Goal: Communication & Community: Ask a question

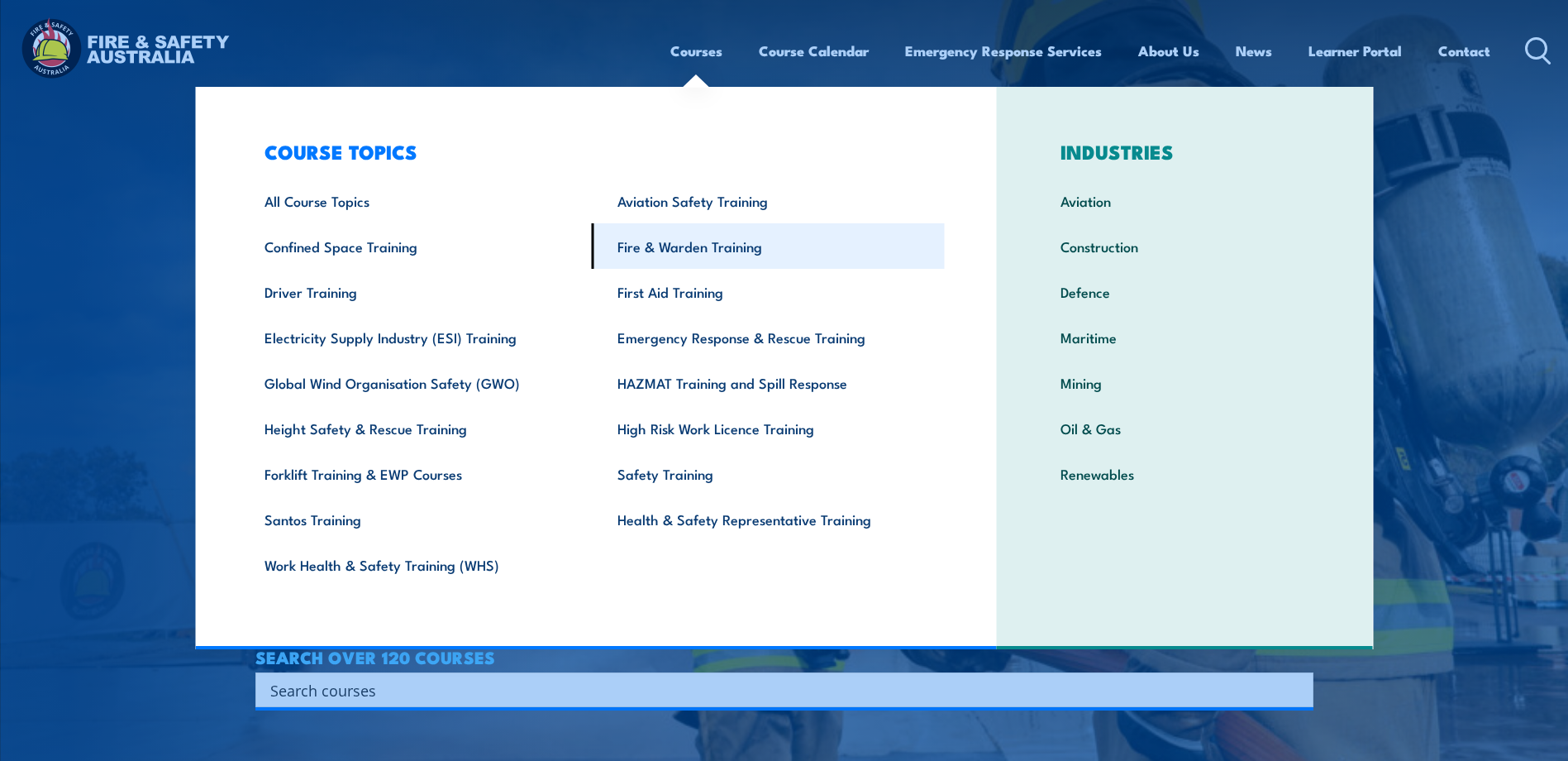
click at [723, 245] on link "Fire & Warden Training" at bounding box center [769, 246] width 353 height 46
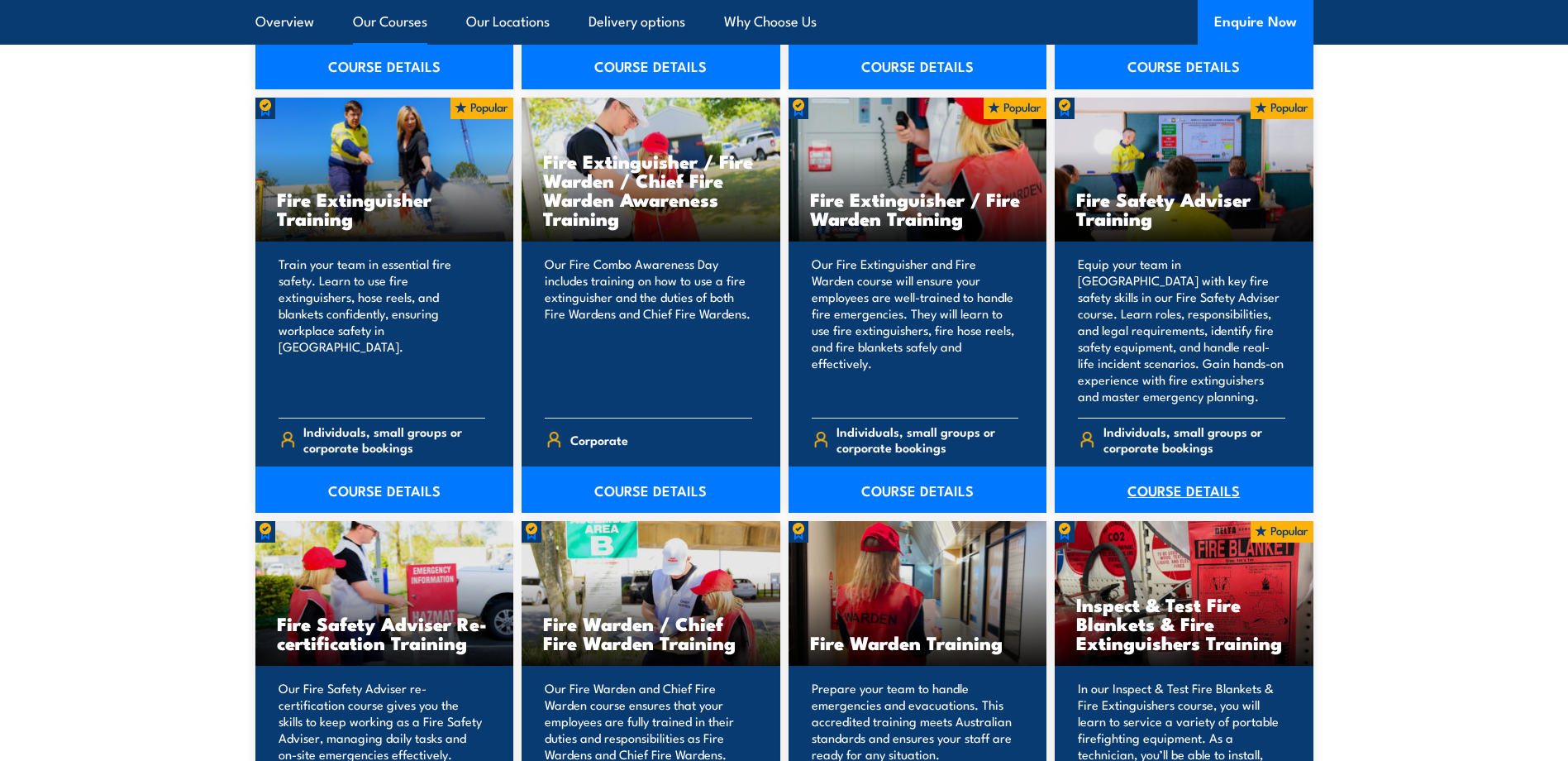
scroll to position [1737, 0]
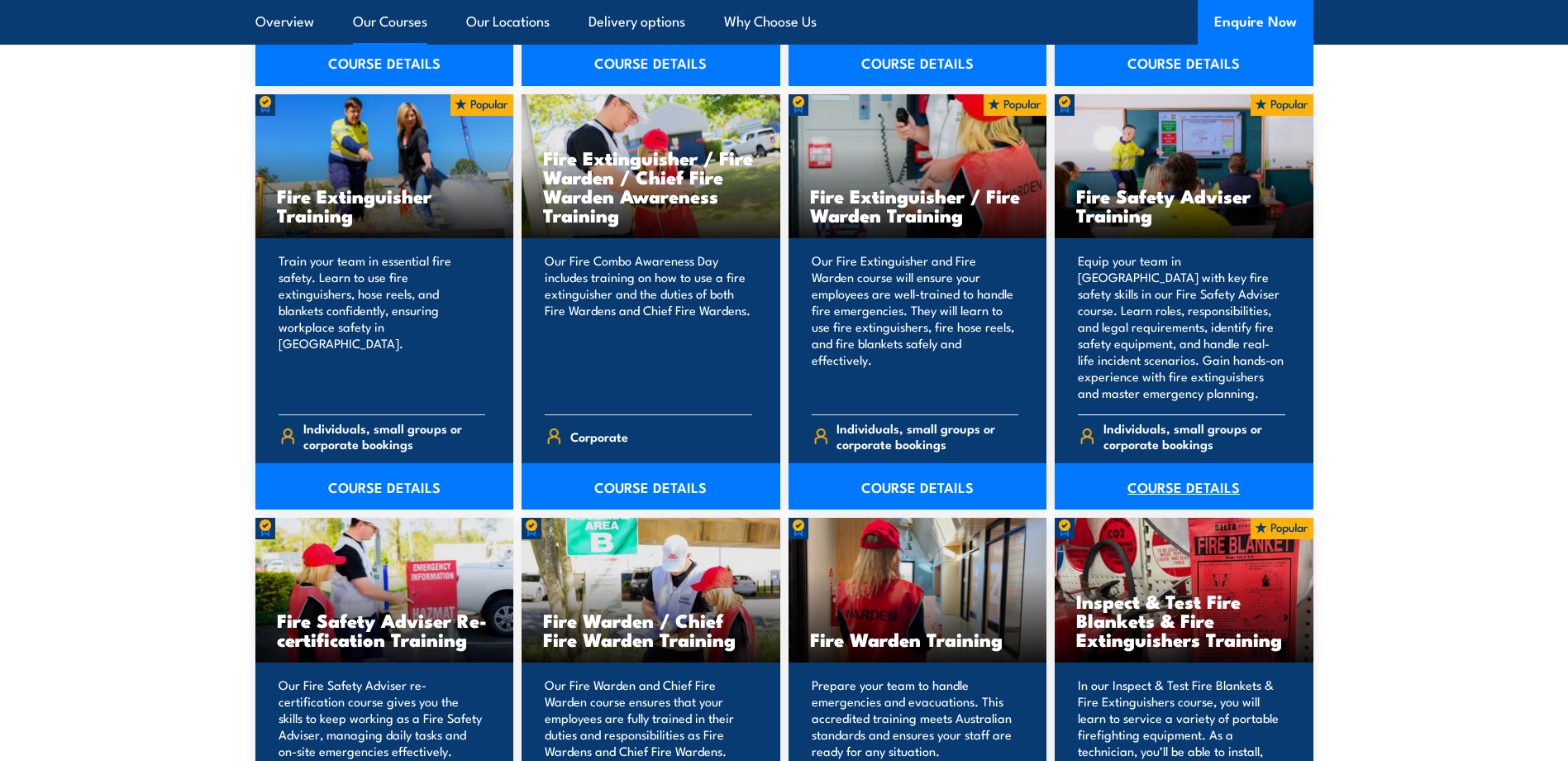
click at [1187, 481] on link "COURSE DETAILS" at bounding box center [1184, 486] width 259 height 47
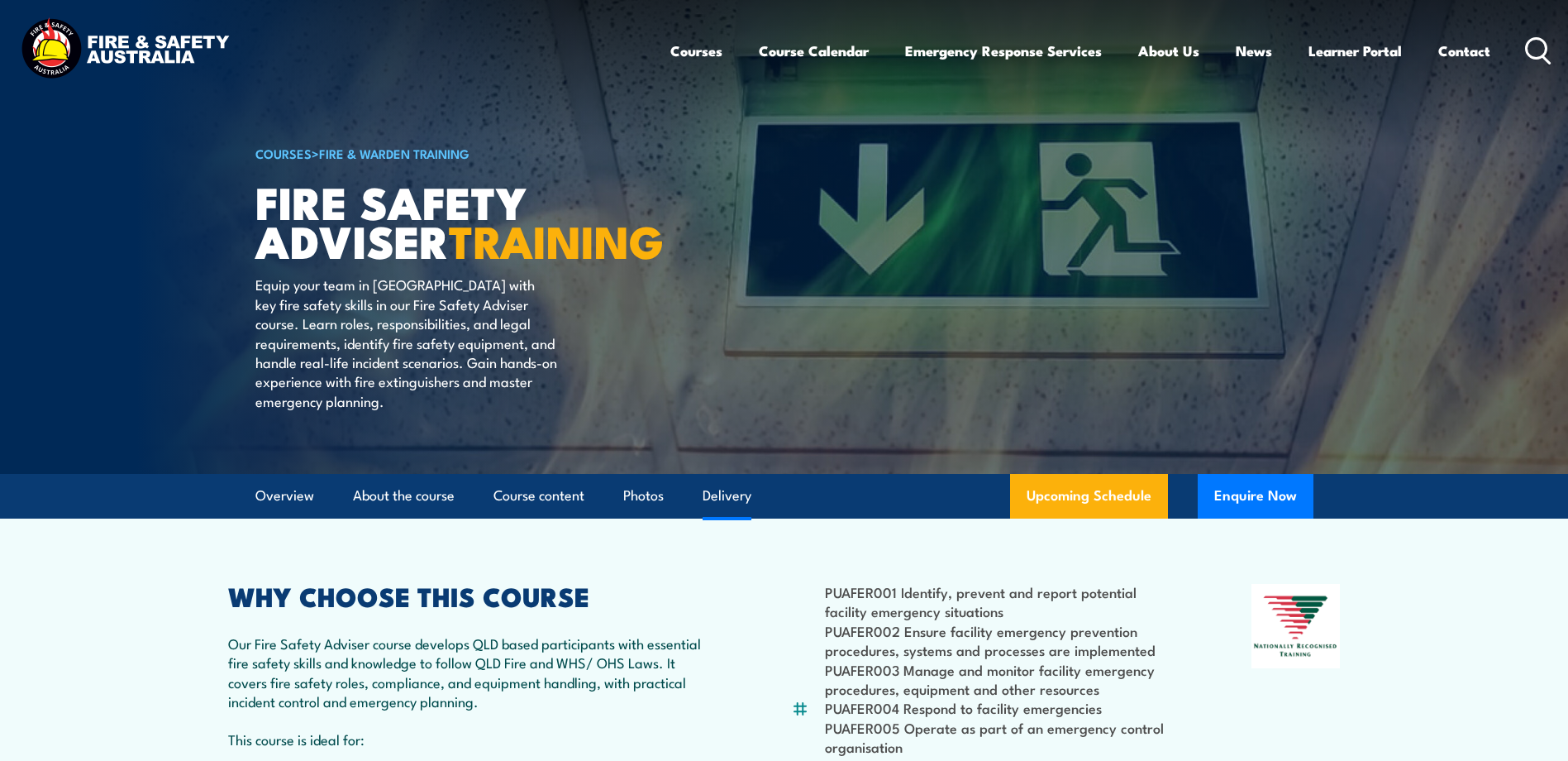
click at [714, 517] on link "Delivery" at bounding box center [727, 496] width 49 height 44
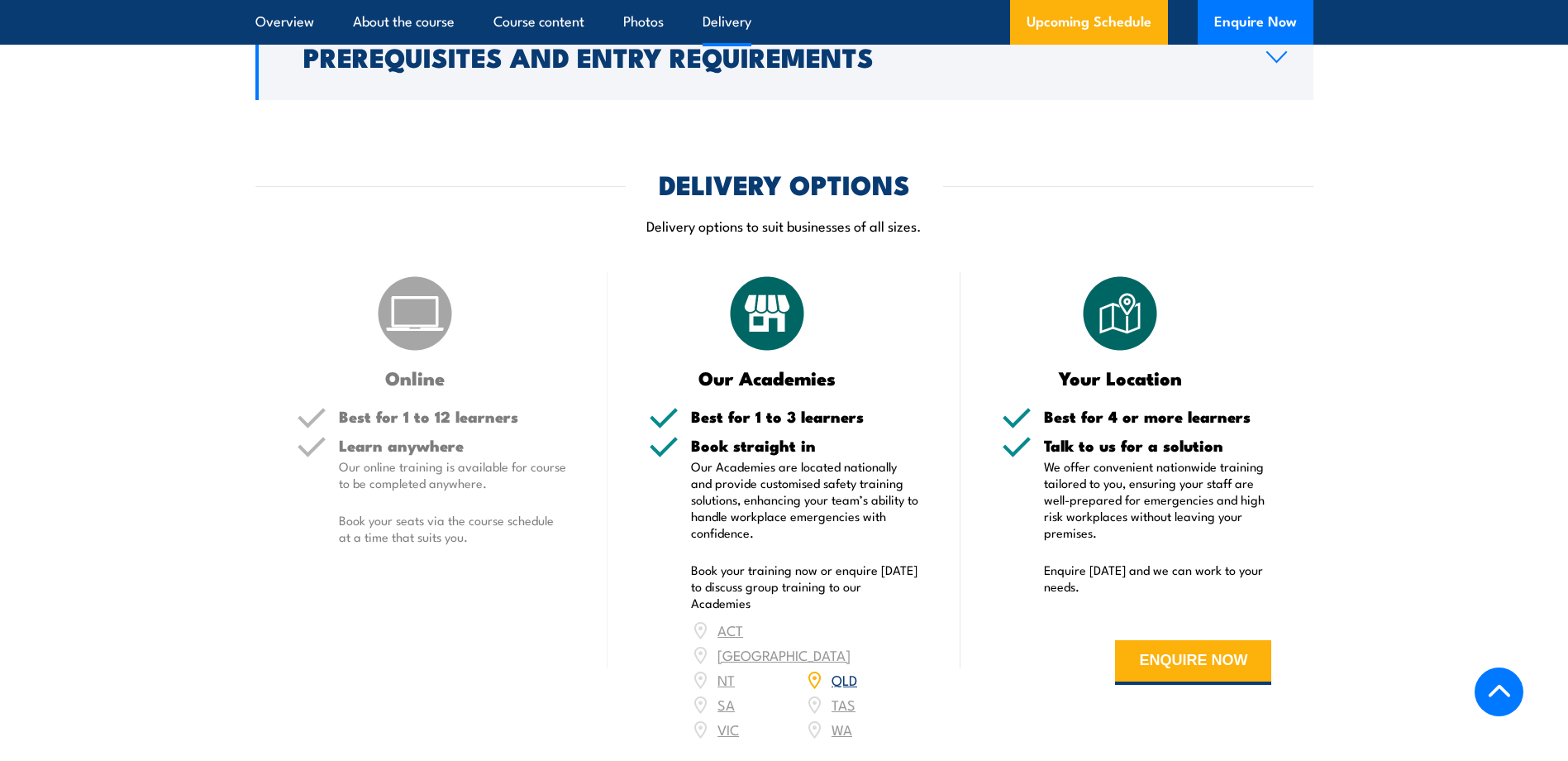
scroll to position [1966, 0]
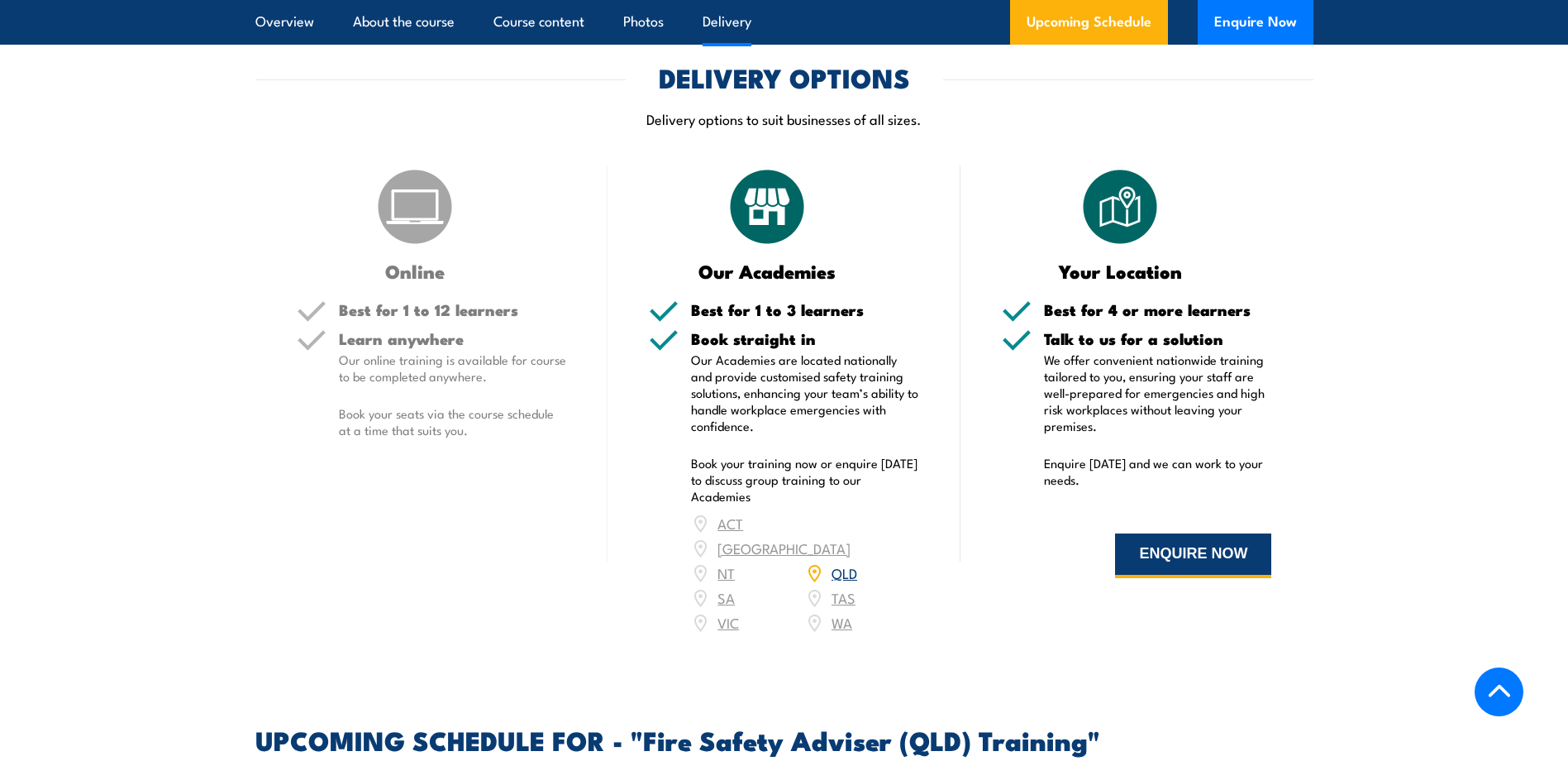
click at [1207, 578] on button "ENQUIRE NOW" at bounding box center [1193, 556] width 157 height 45
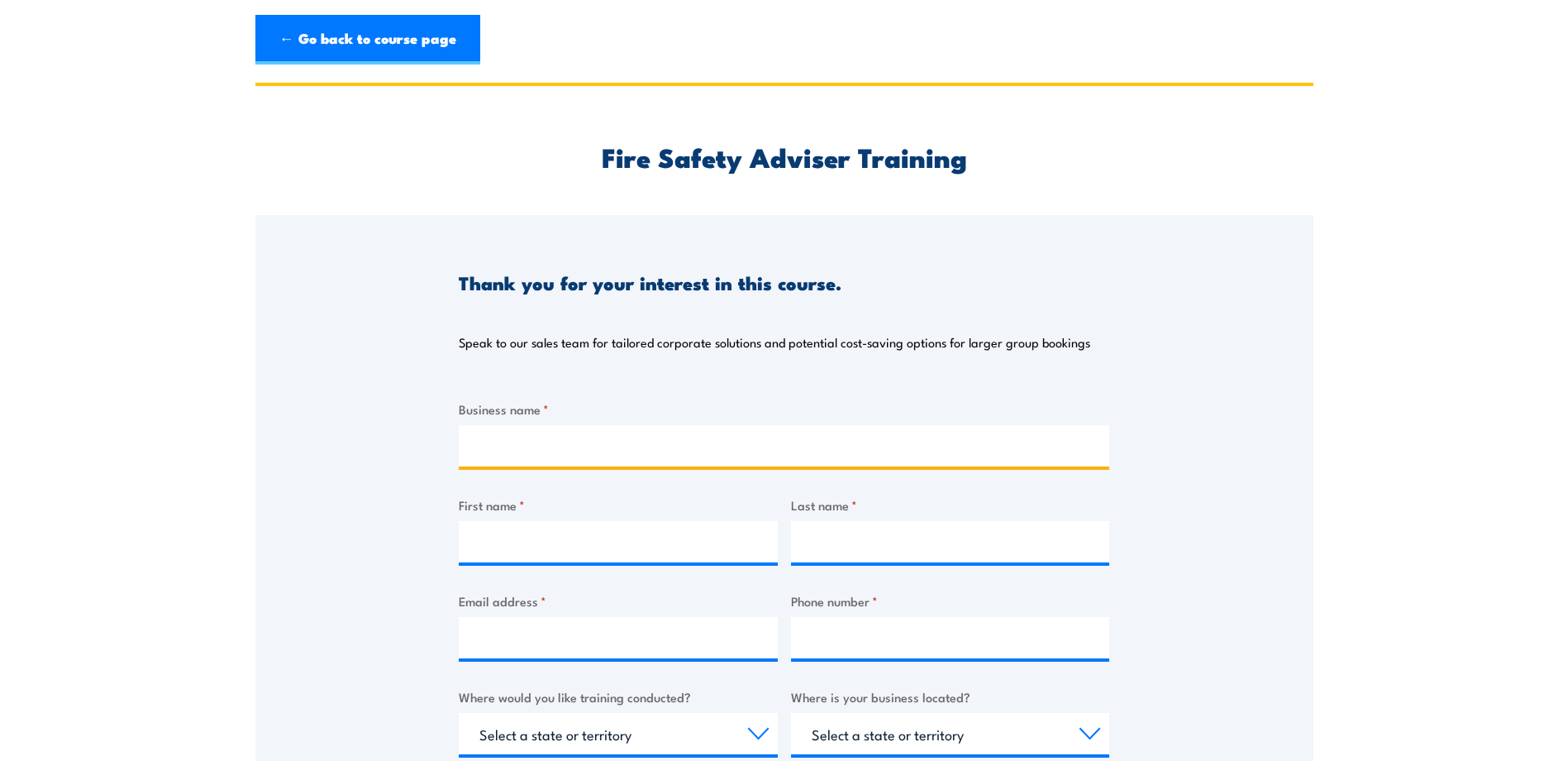
click at [601, 446] on input "Business name *" at bounding box center [784, 445] width 651 height 41
click at [627, 444] on input "Wide Bay Hospital and health Service" at bounding box center [784, 445] width 651 height 41
type input "Wide Bay Hospital and Health Service"
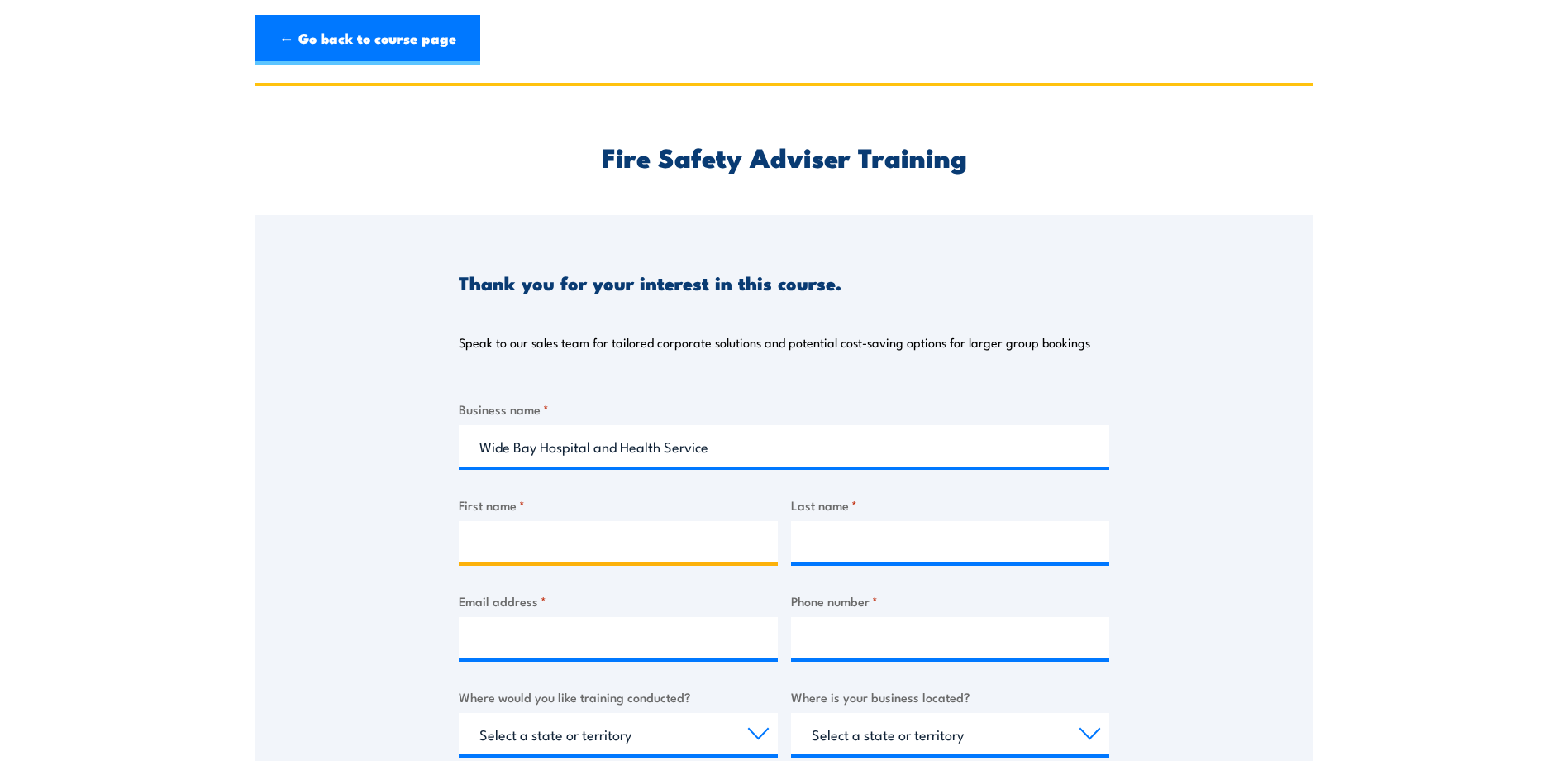
click at [533, 538] on input "First name *" at bounding box center [618, 541] width 319 height 41
type input "Paul"
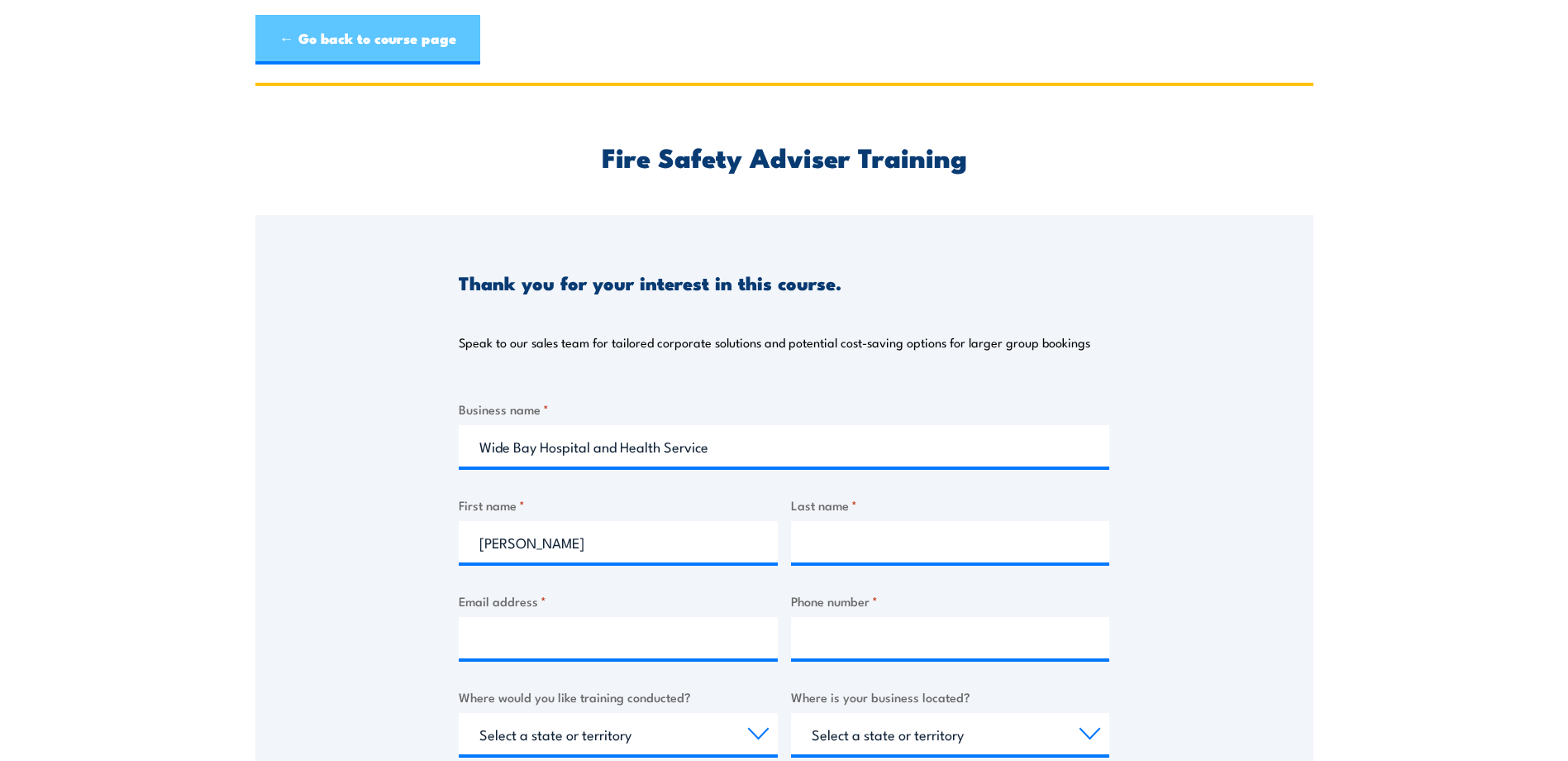
click at [378, 48] on link "← Go back to course page" at bounding box center [368, 39] width 225 height 49
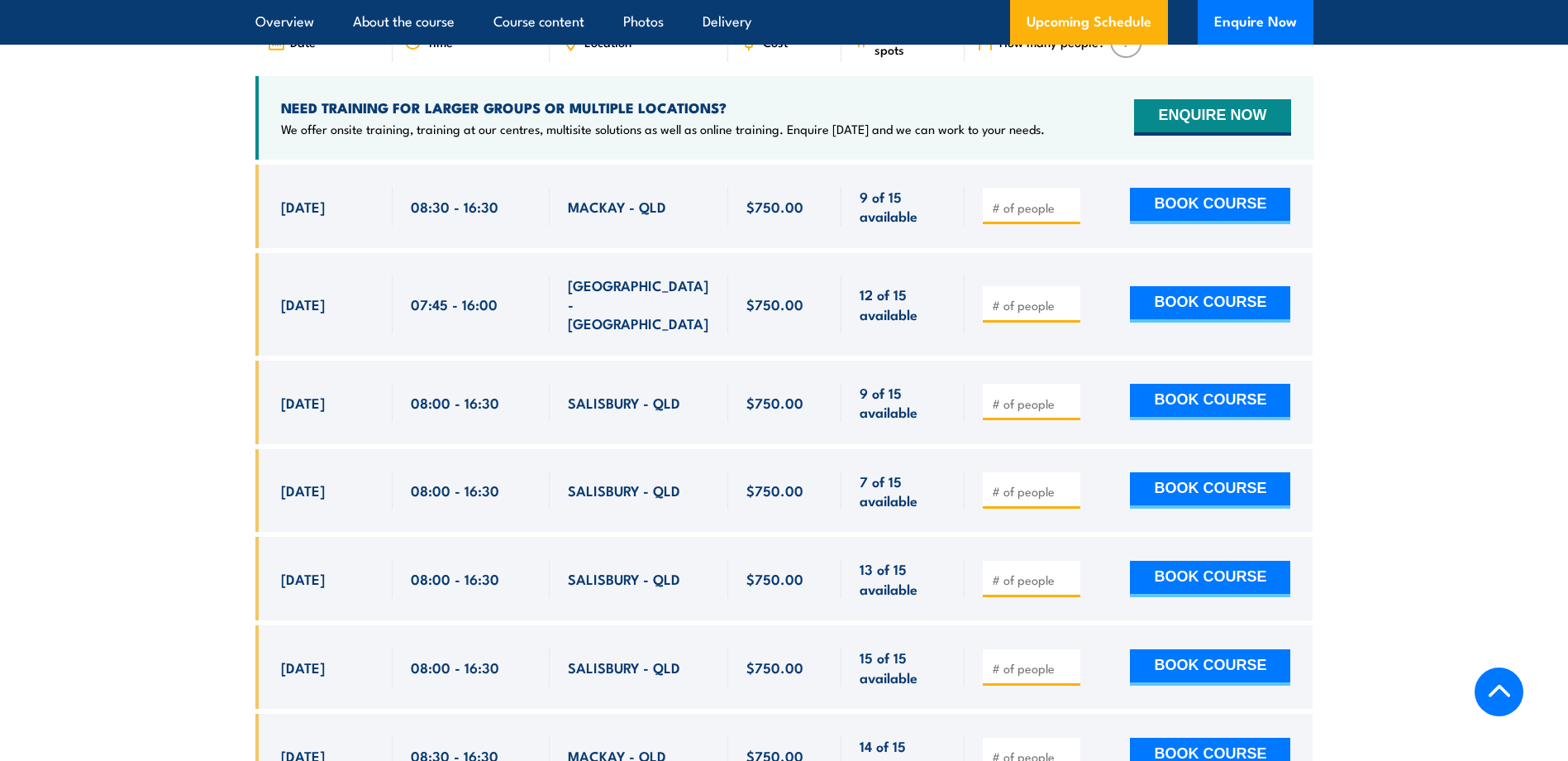
scroll to position [2375, 0]
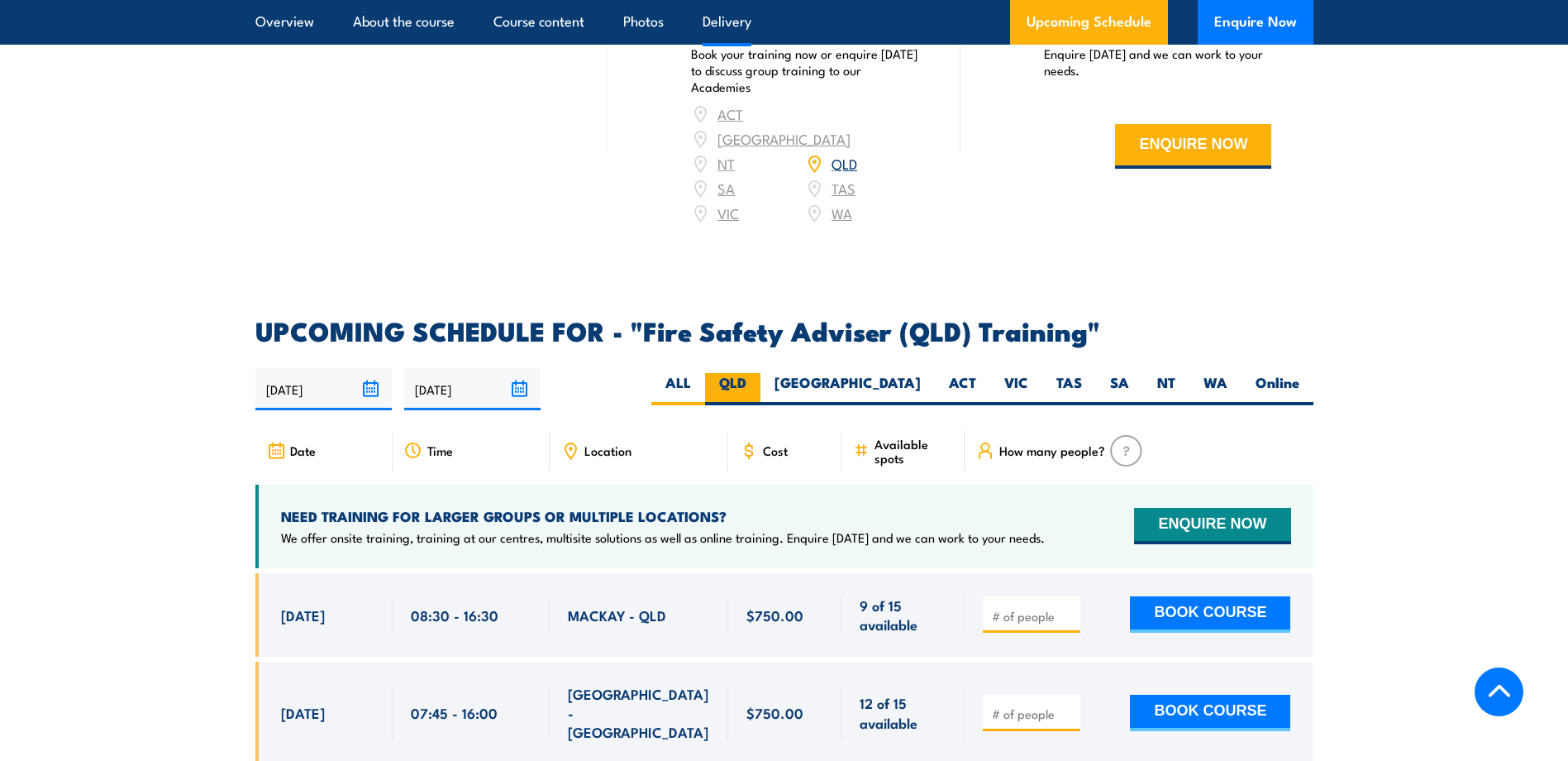
click at [761, 393] on label "QLD" at bounding box center [732, 388] width 56 height 32
click at [757, 384] on input "QLD" at bounding box center [752, 378] width 11 height 11
radio input "true"
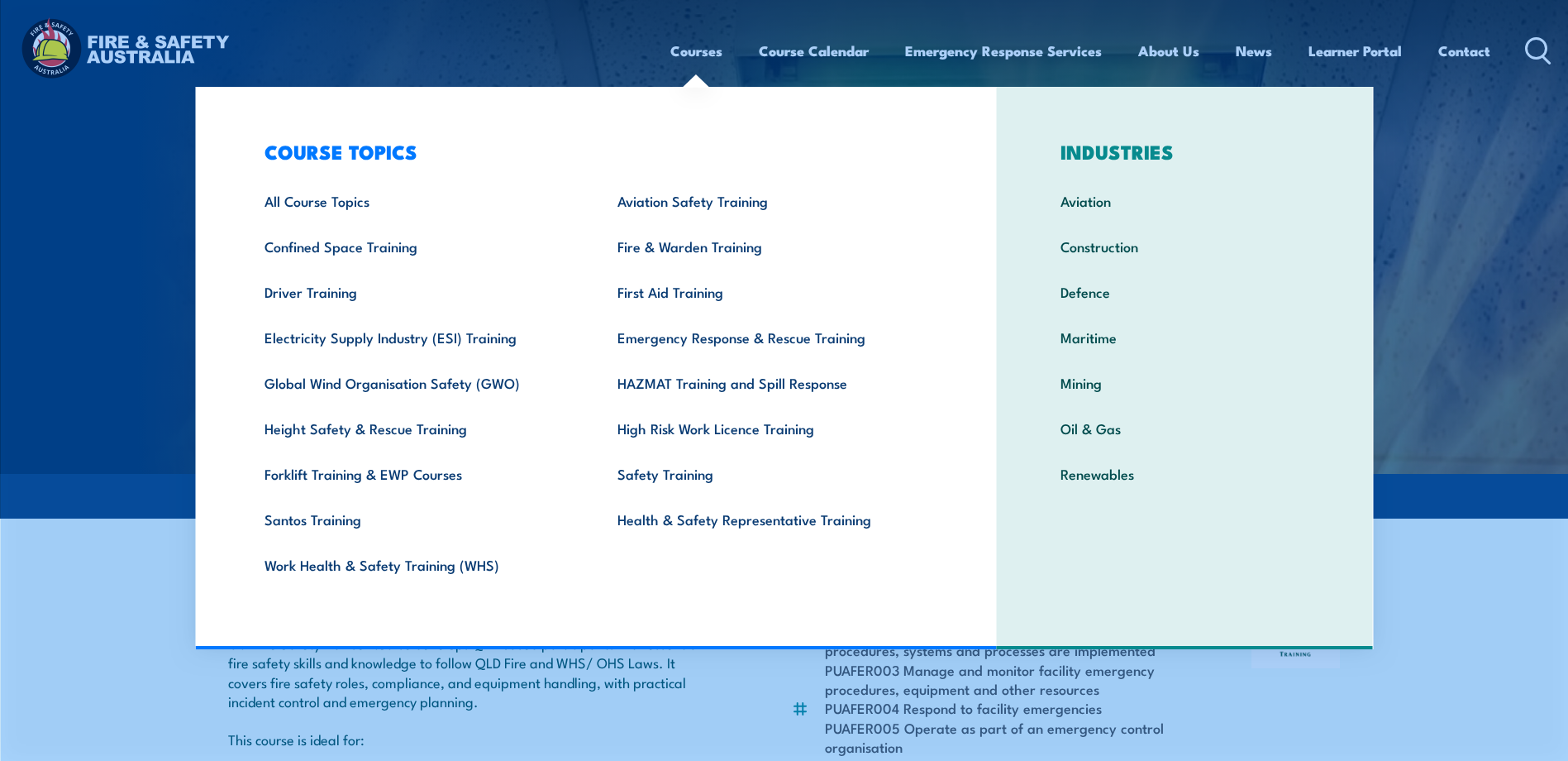
click at [154, 193] on img at bounding box center [784, 237] width 1568 height 474
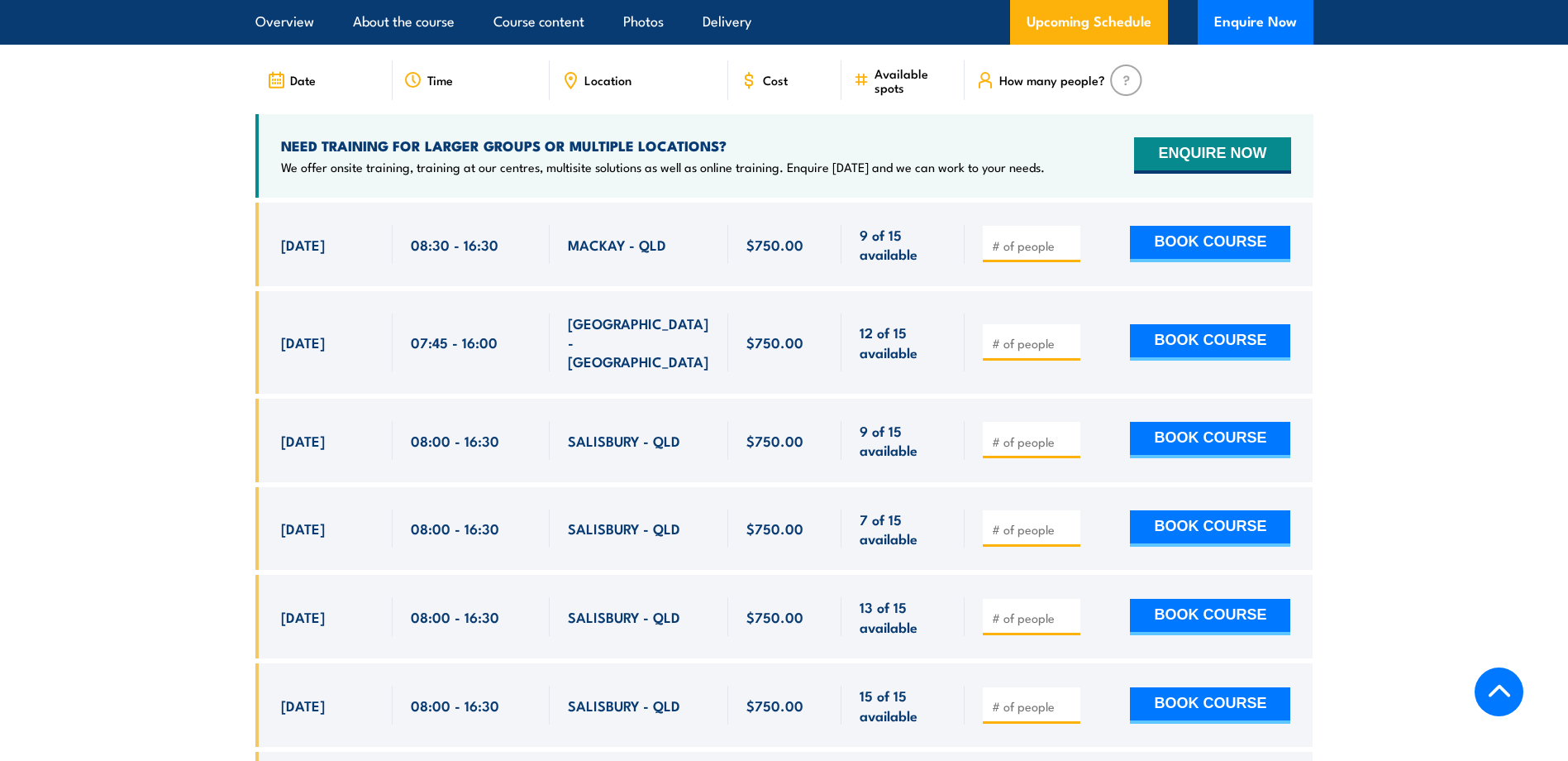
scroll to position [2895, 0]
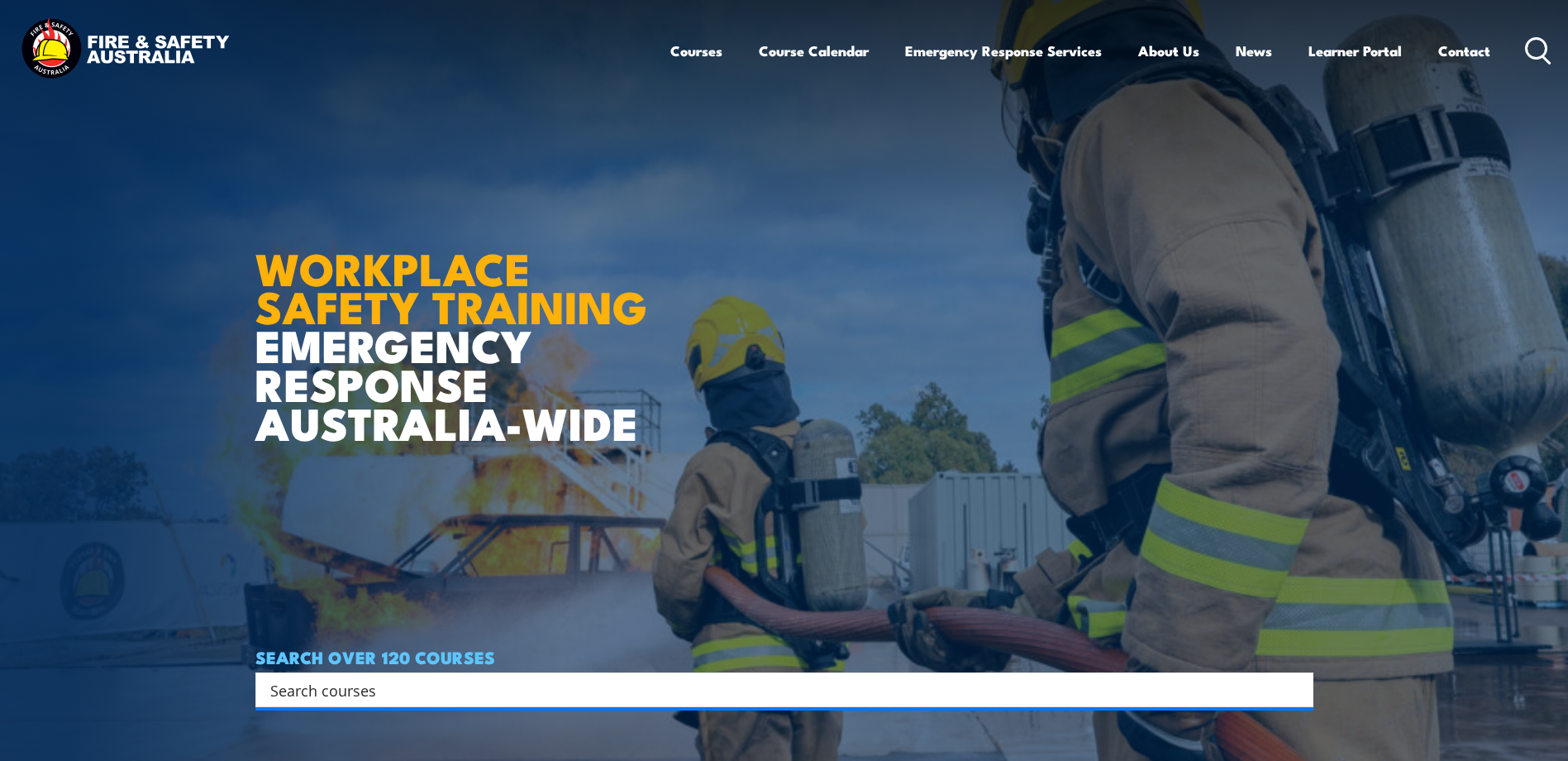
click at [1479, 57] on link "Contact" at bounding box center [1465, 51] width 52 height 44
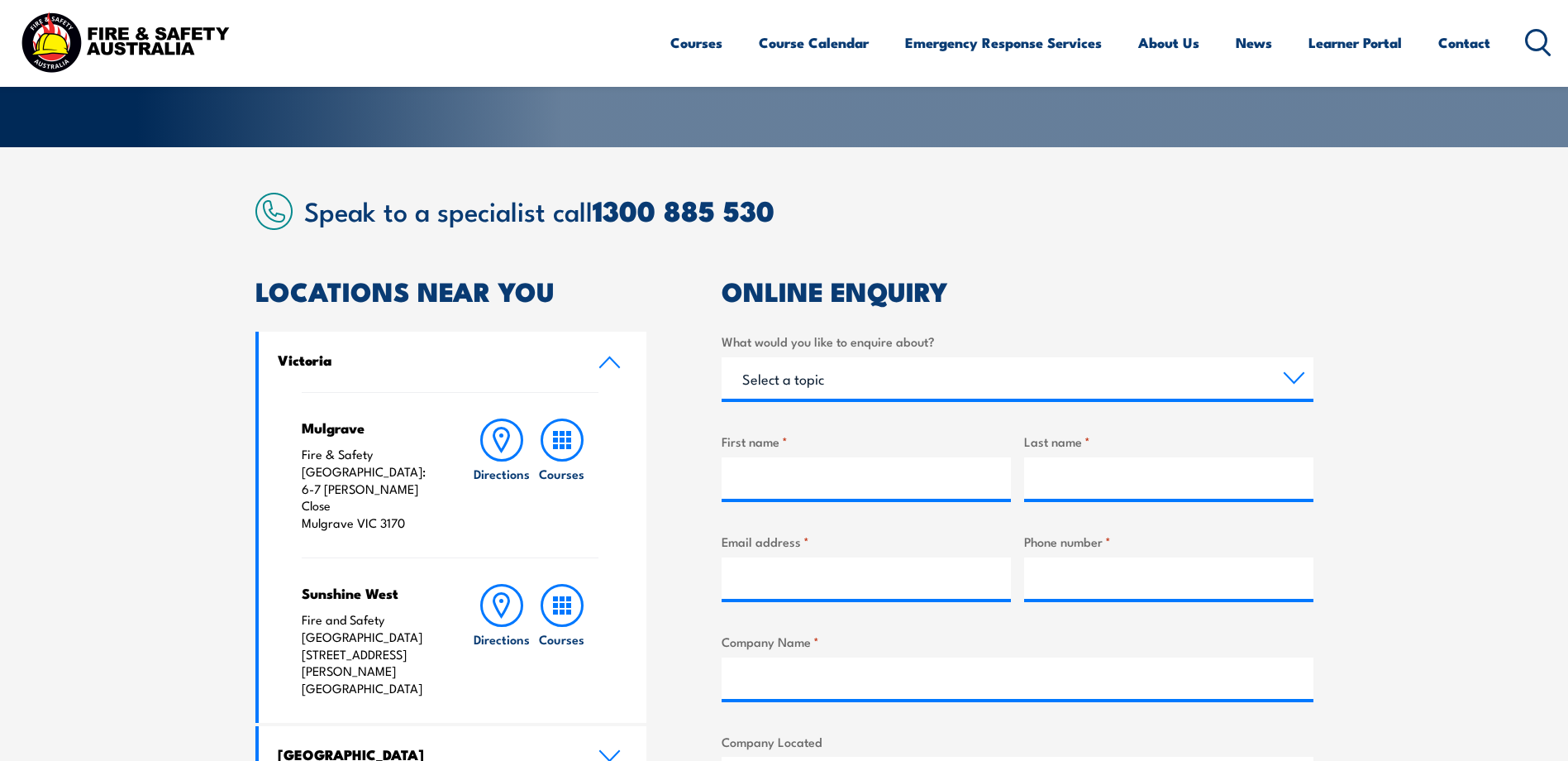
scroll to position [331, 0]
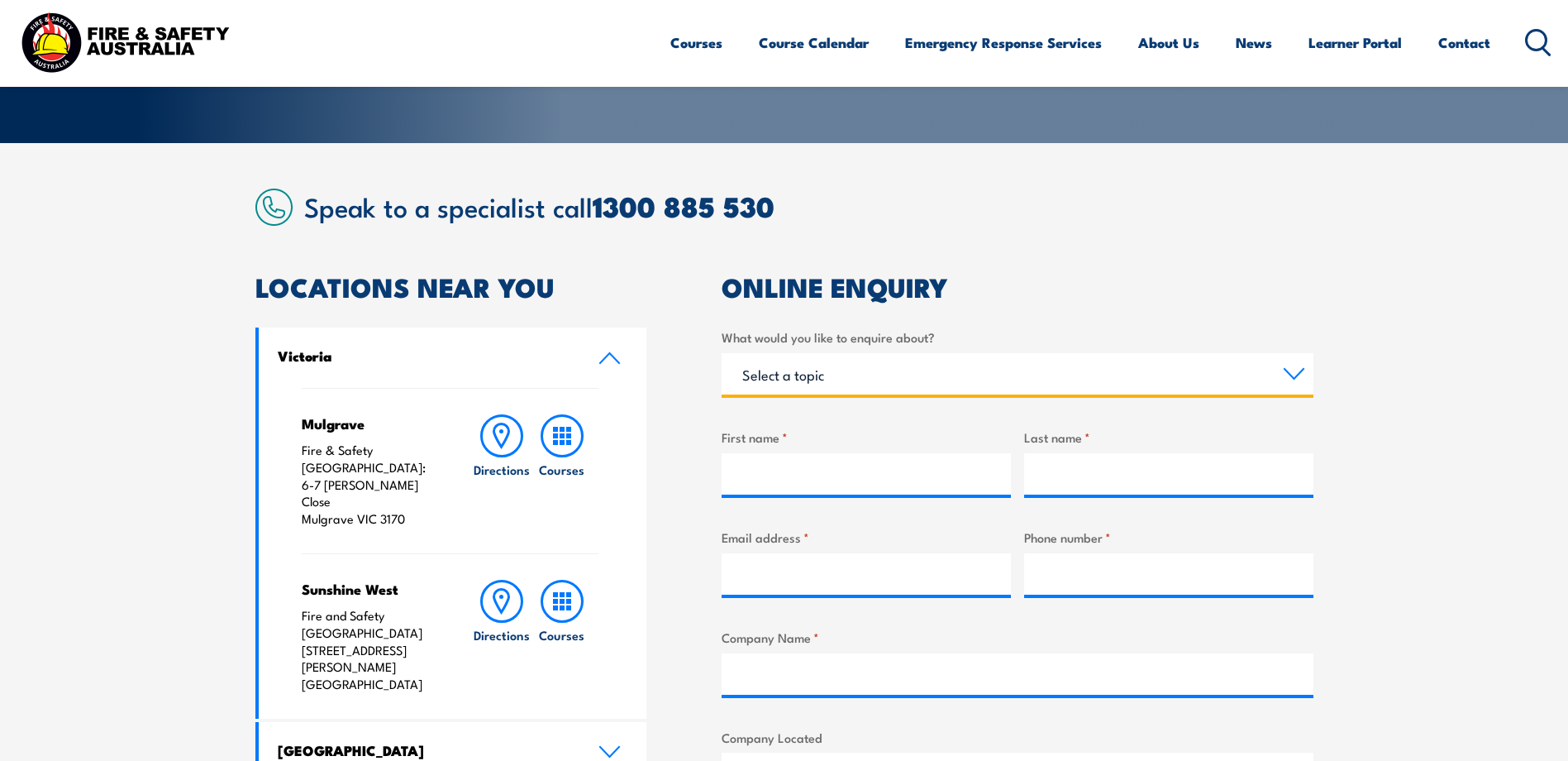
click at [812, 376] on select "Select a topic Training Emergency Response Services General Enquiry" at bounding box center [1018, 374] width 592 height 41
select select "Training"
click at [722, 353] on select "Select a topic Training Emergency Response Services General Enquiry" at bounding box center [1018, 374] width 592 height 41
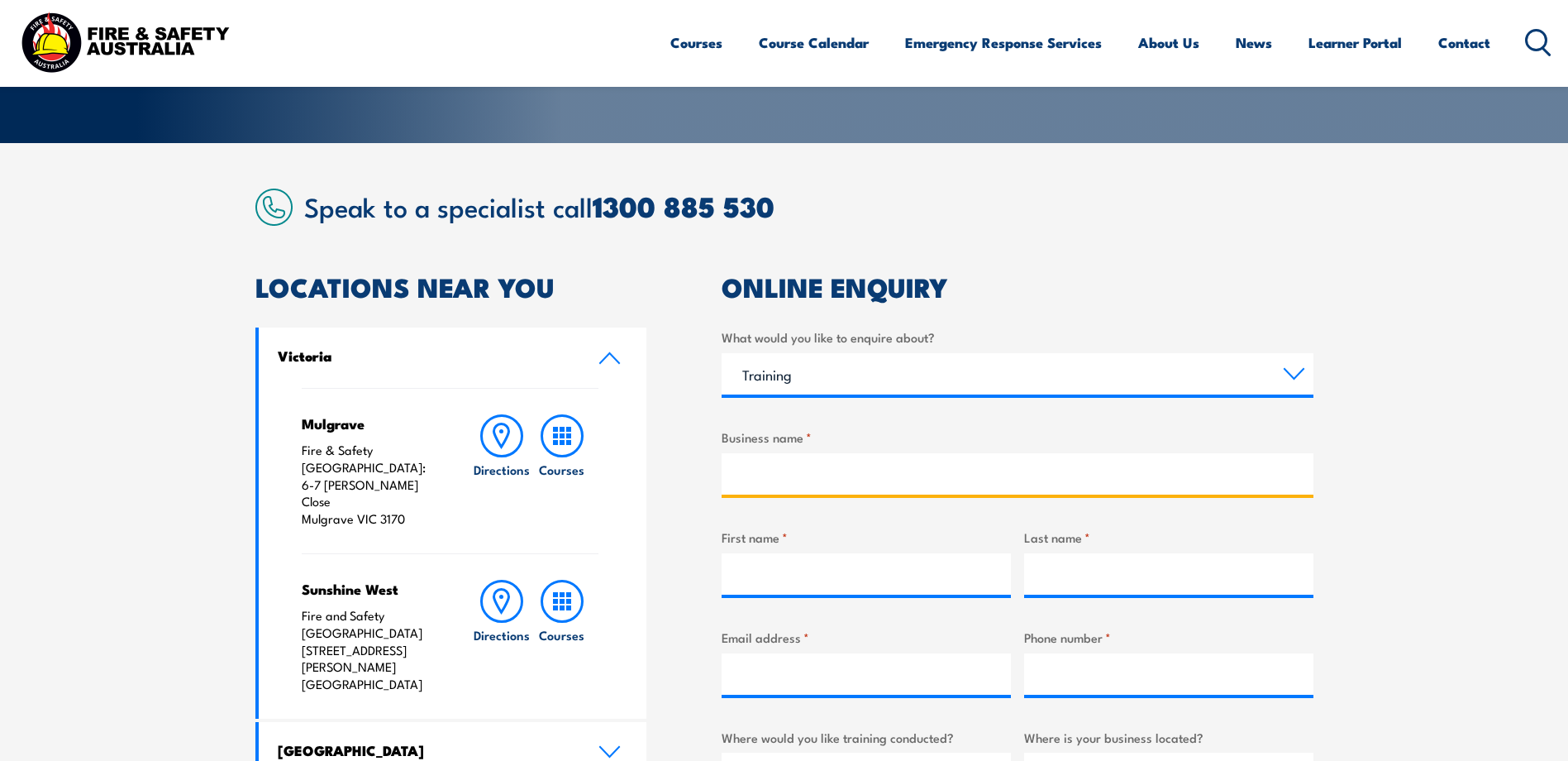
click at [824, 480] on input "Business name *" at bounding box center [1018, 473] width 592 height 41
type input "Wide bay Hospital and health Services"
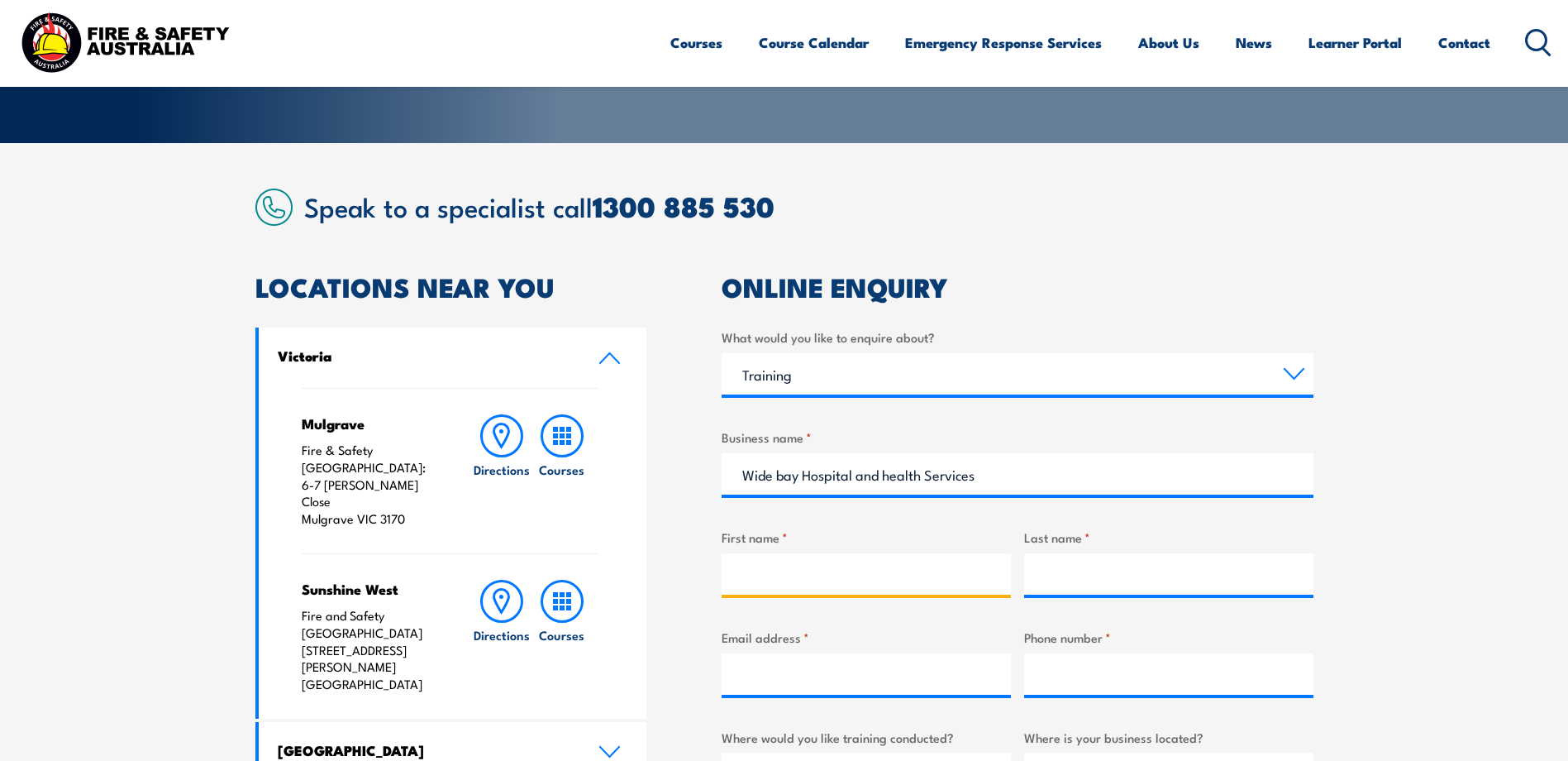
click at [789, 585] on input "First name *" at bounding box center [867, 573] width 289 height 41
type input "paul"
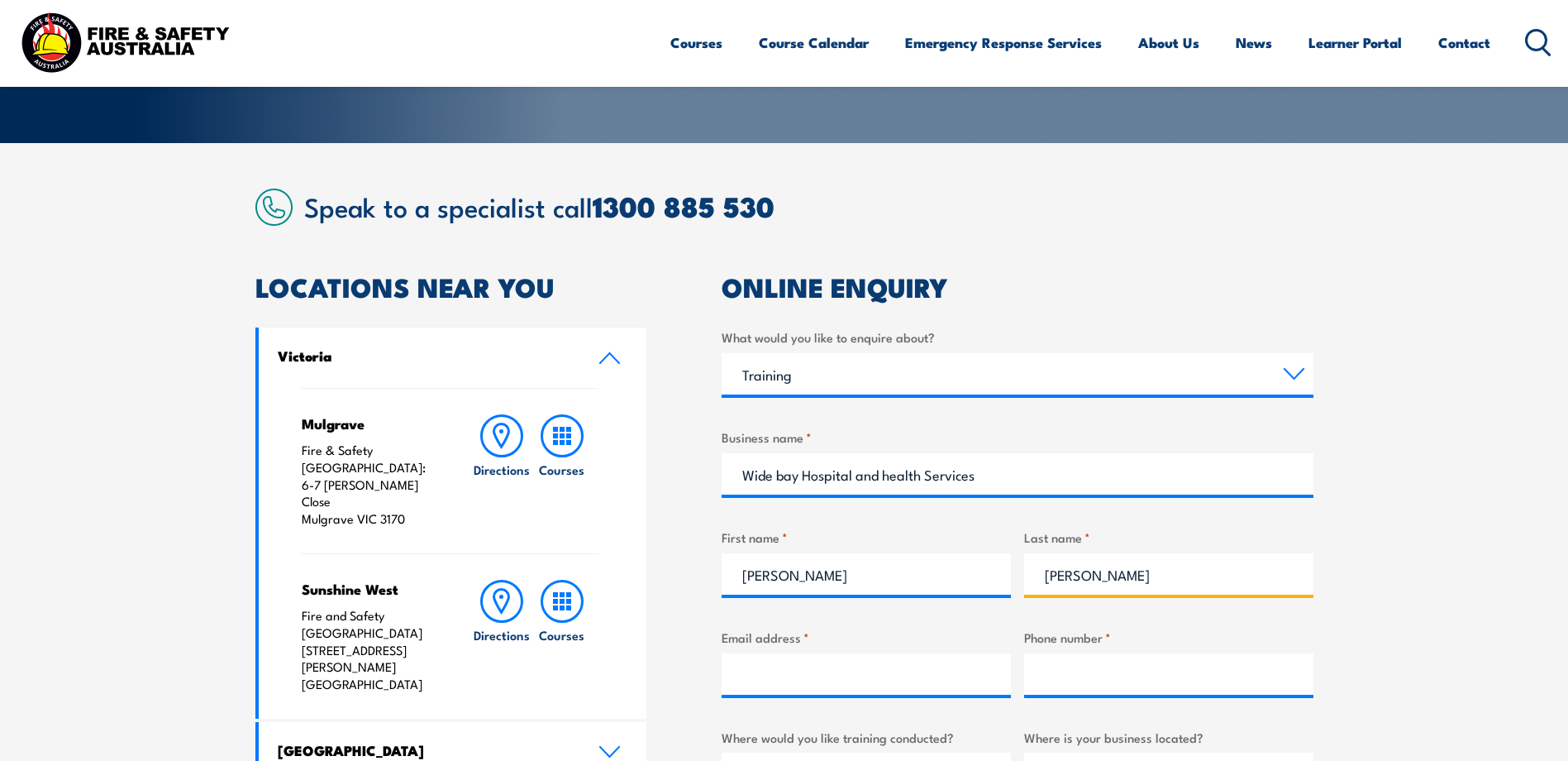
type input "Mccay"
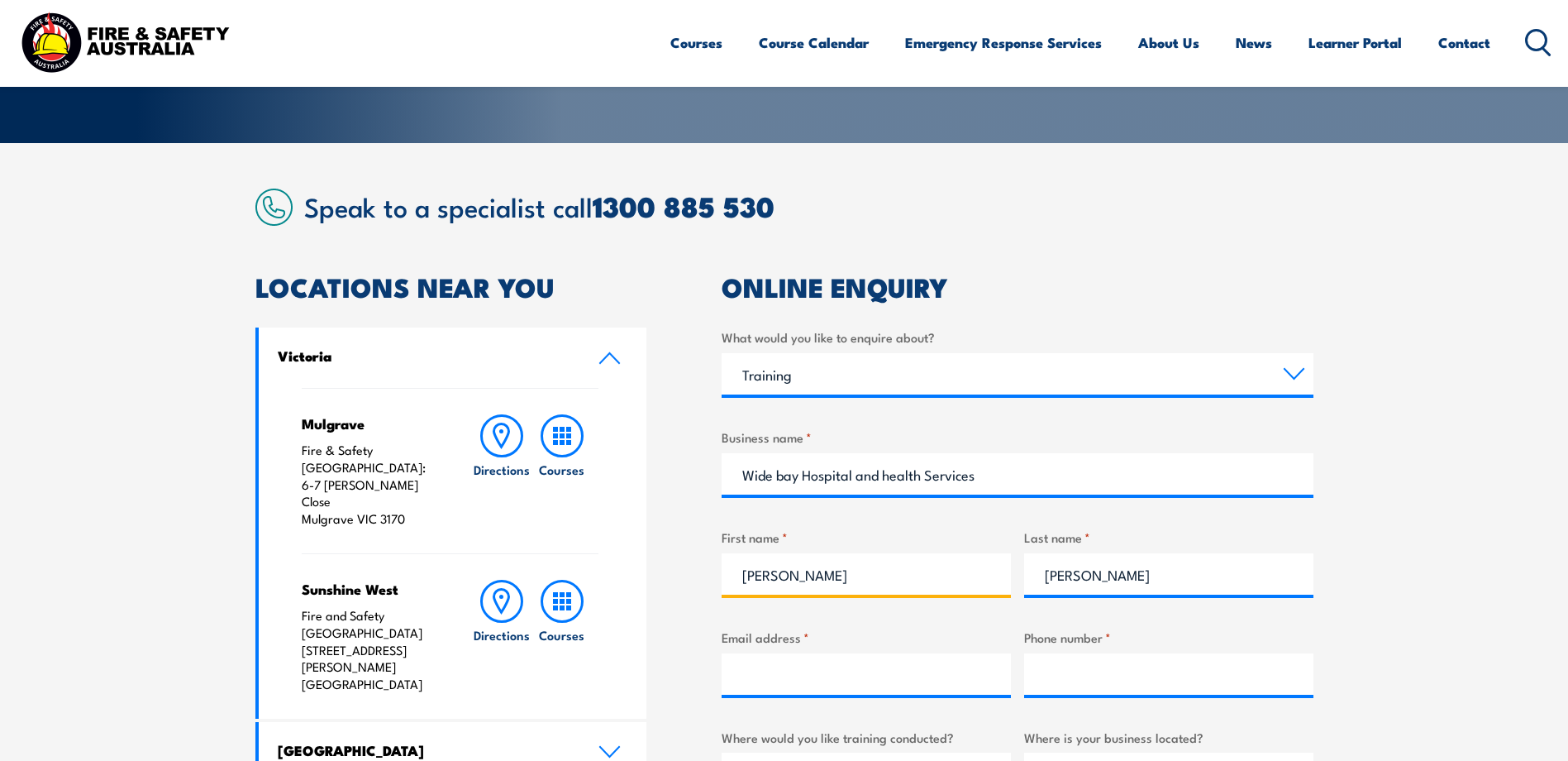
click at [752, 575] on input "paul" at bounding box center [867, 573] width 289 height 41
type input "Paul"
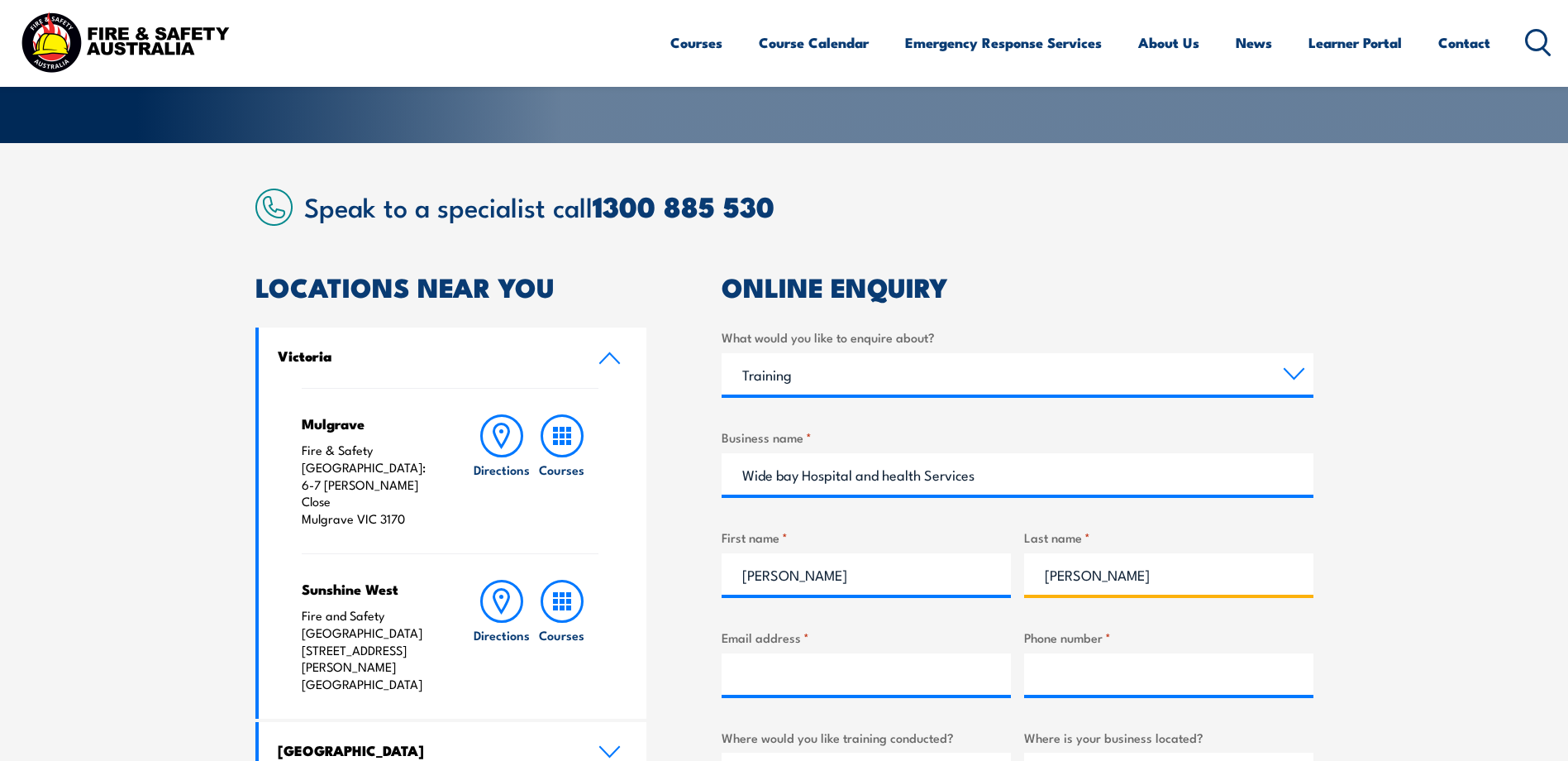
type input "McCay"
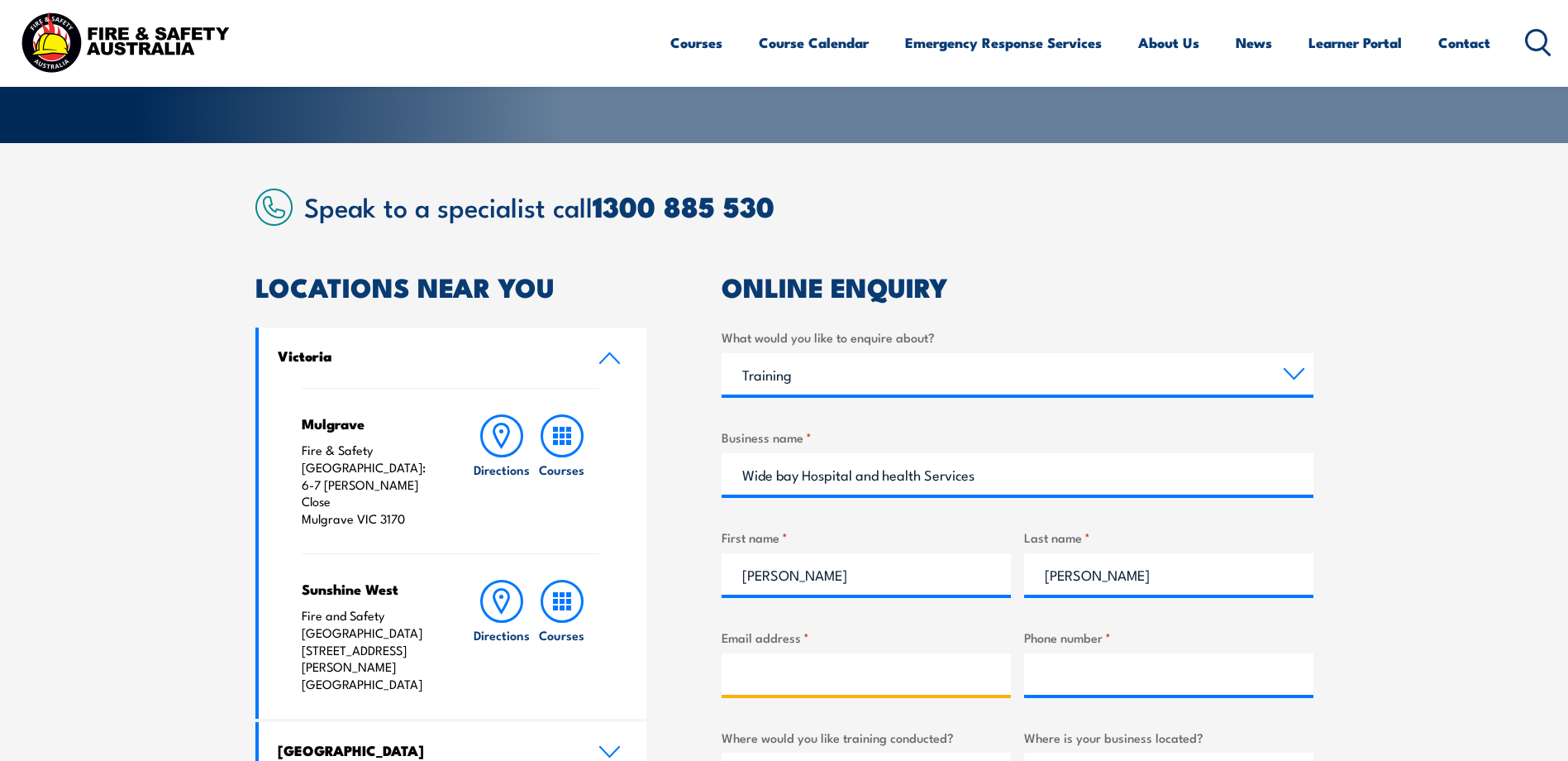
click at [832, 663] on input "Email address *" at bounding box center [867, 674] width 289 height 41
type input "paul.mccay@health.qld.gov.au"
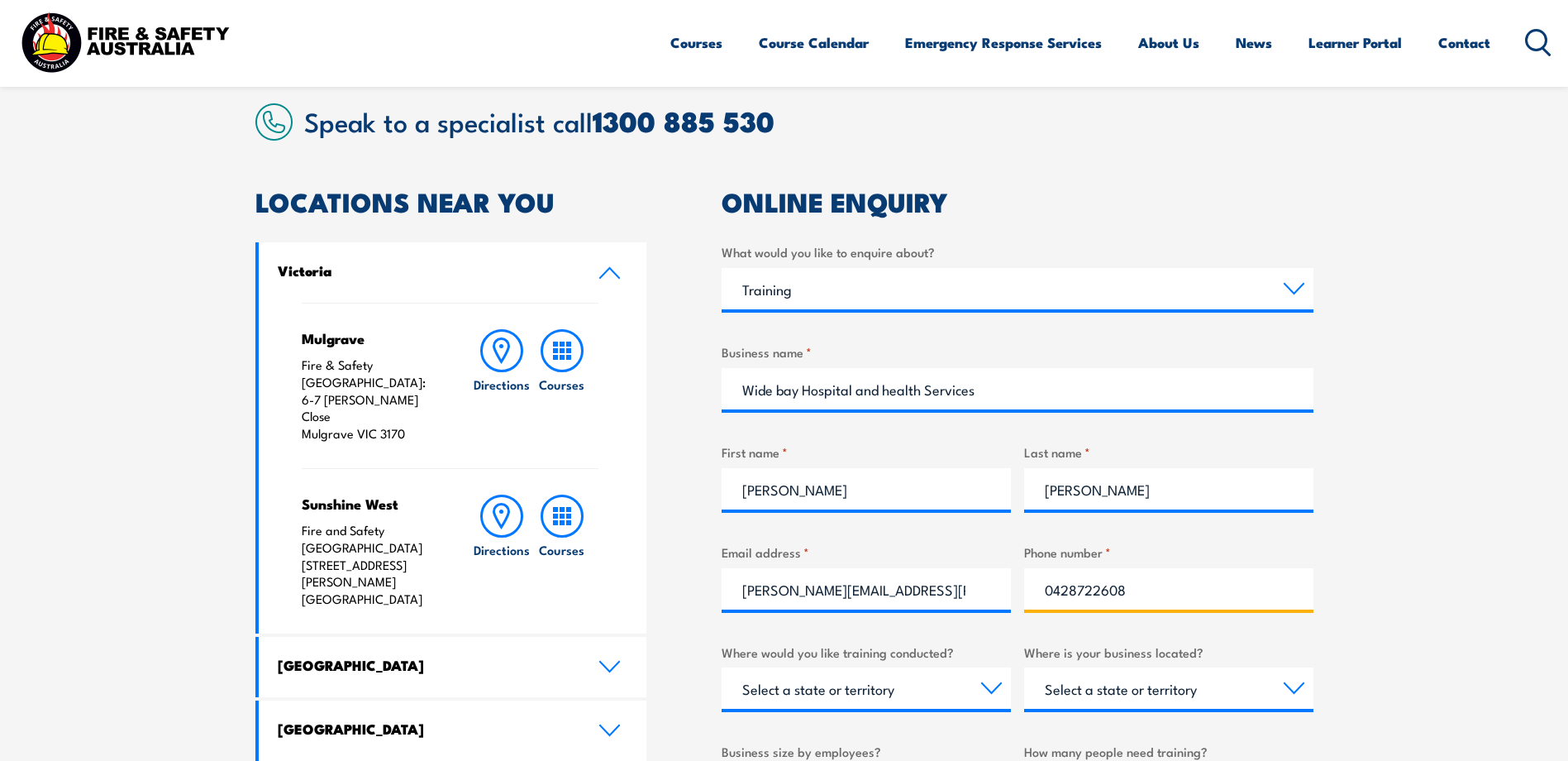
scroll to position [496, 0]
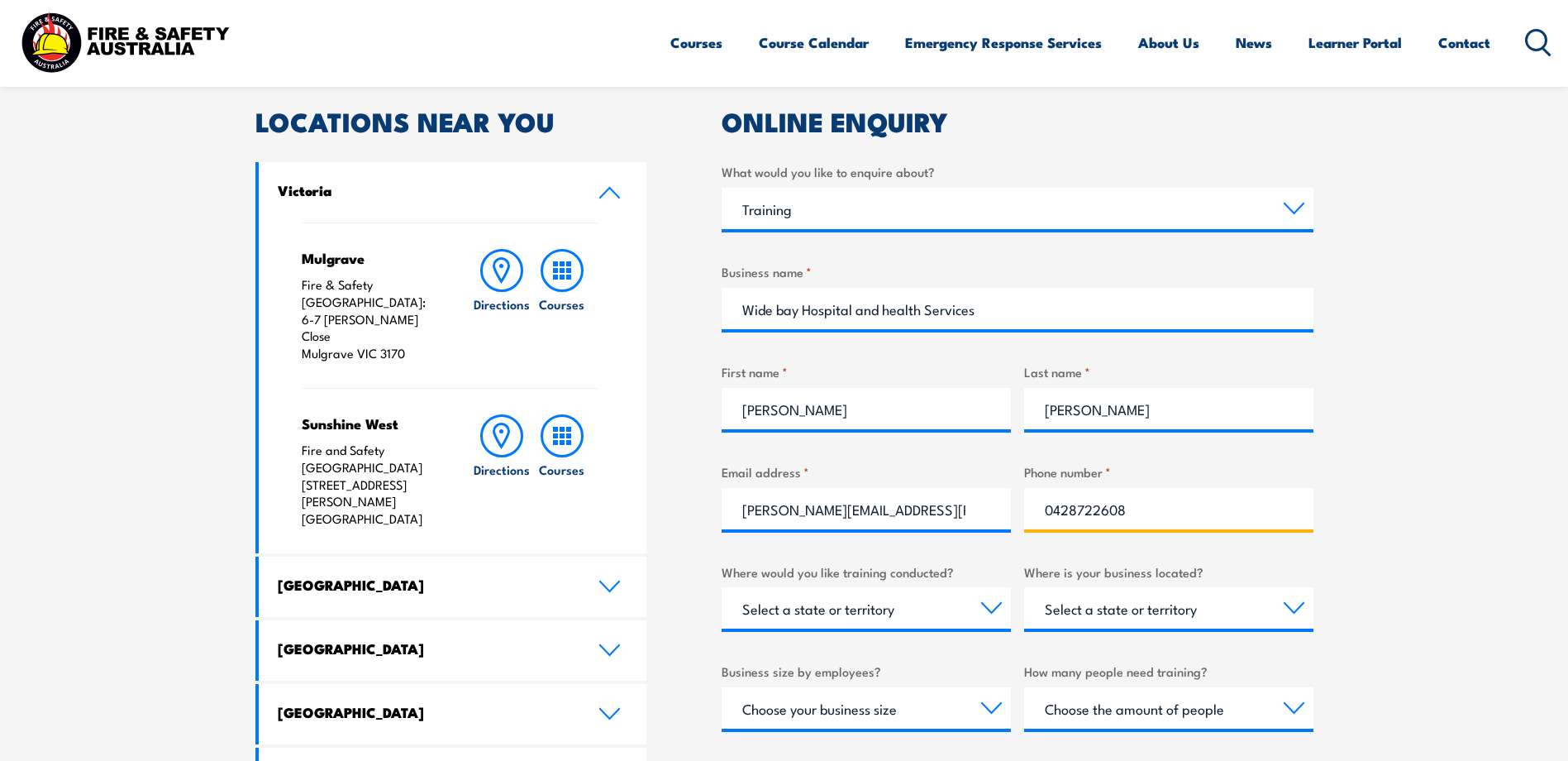
type input "0428722608"
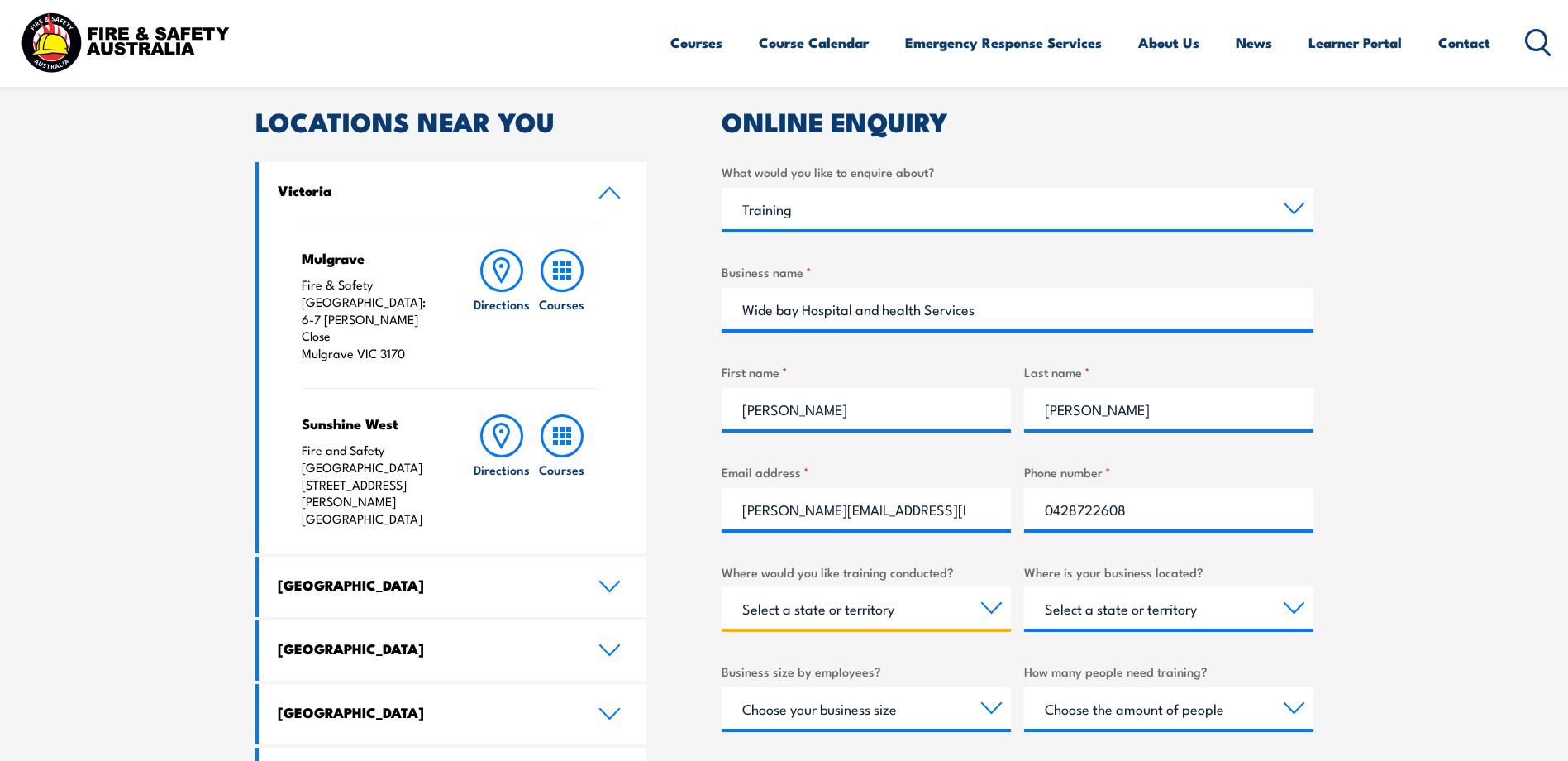
click at [863, 609] on select "Select a state or territory Nationally - multiple locations QLD NSW VIC SA ACT …" at bounding box center [867, 607] width 289 height 41
select select "QLD"
click at [722, 587] on select "Select a state or territory Nationally - multiple locations QLD NSW VIC SA ACT …" at bounding box center [867, 607] width 289 height 41
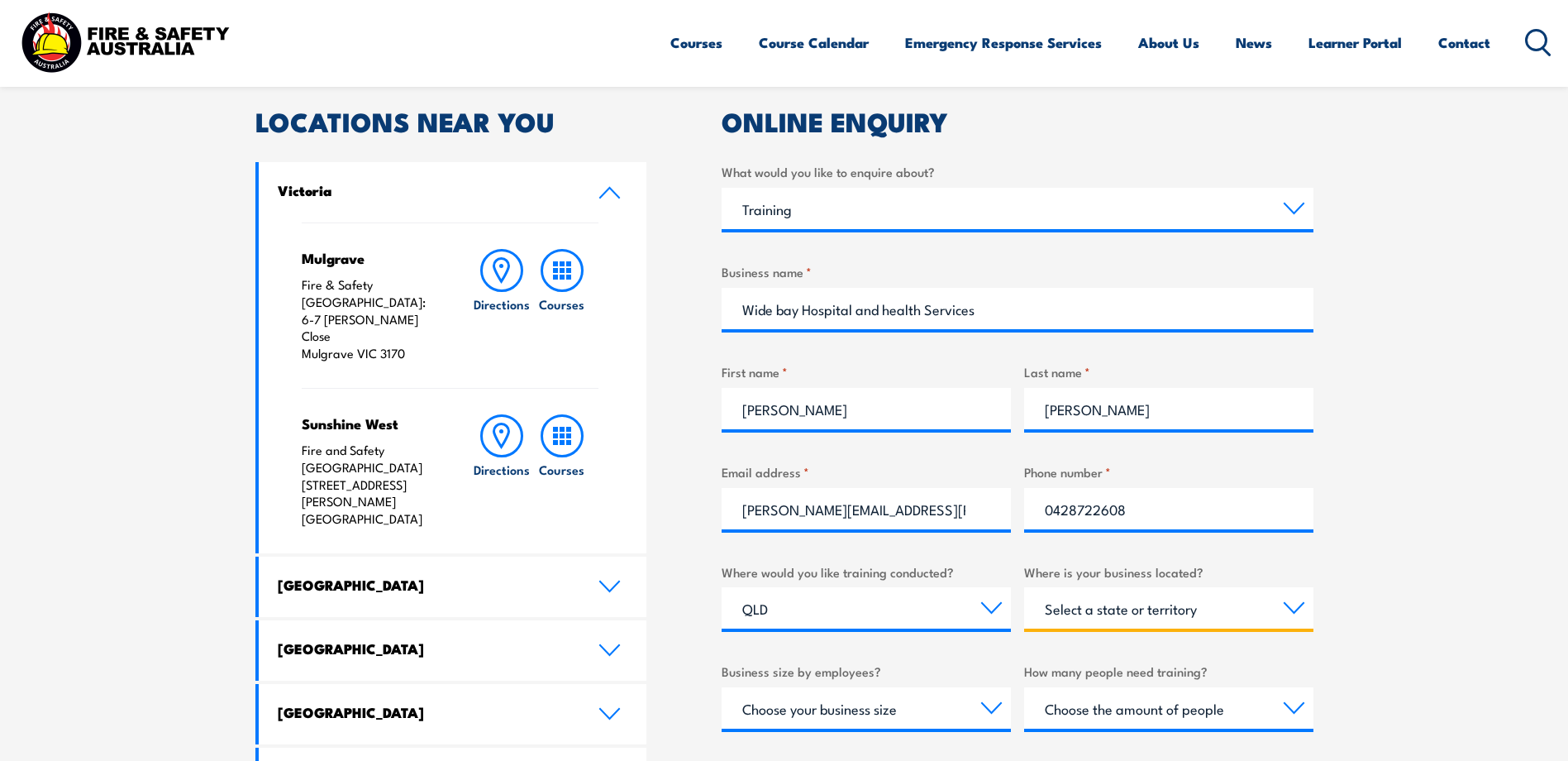
click at [1115, 611] on select "Select a state or territory QLD NSW VIC SA ACT WA TAS NT" at bounding box center [1169, 607] width 289 height 41
select select "QLD"
click at [1024, 587] on select "Select a state or territory QLD NSW VIC SA ACT WA TAS NT" at bounding box center [1169, 607] width 289 height 41
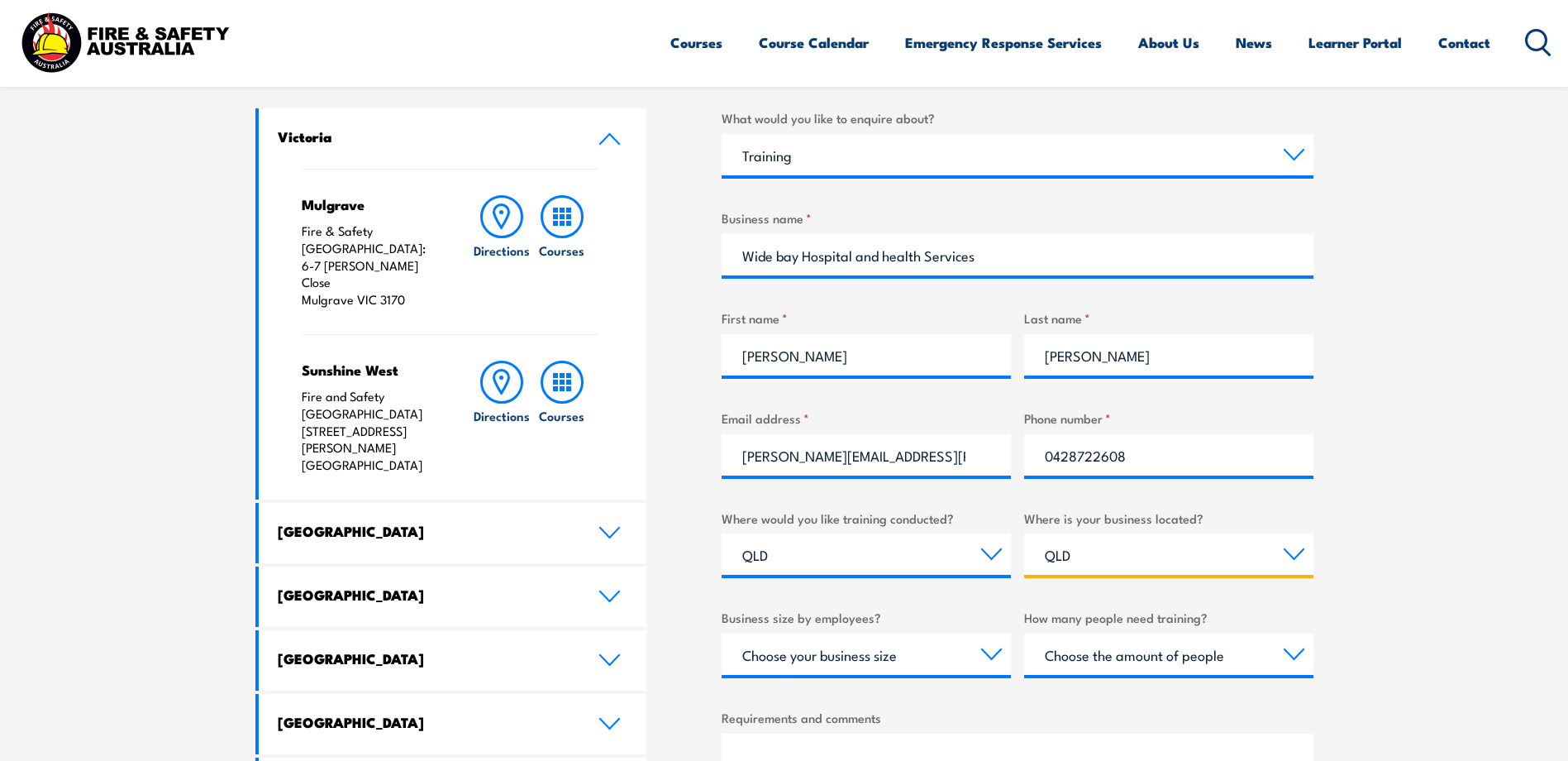
scroll to position [579, 0]
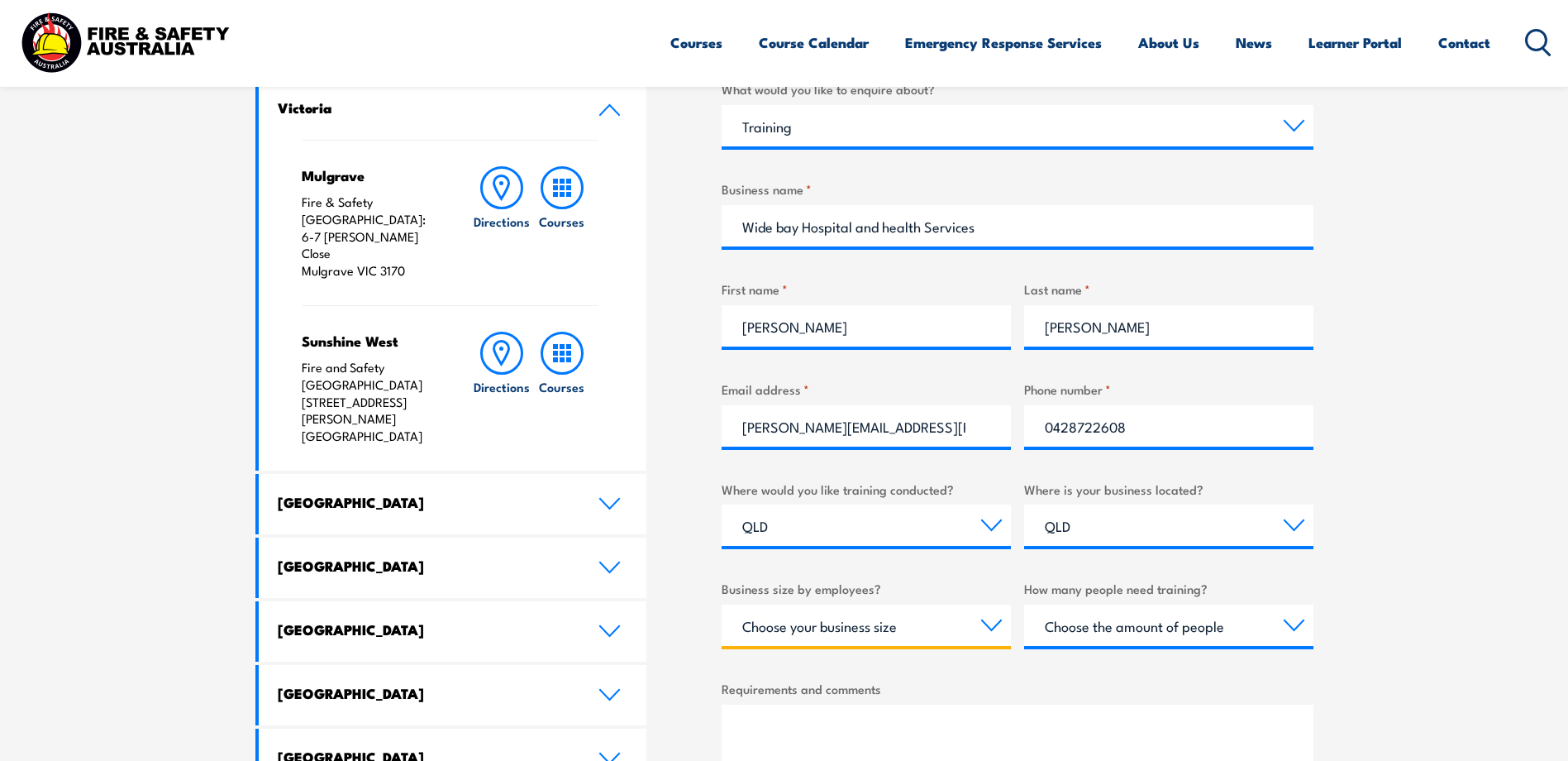
click at [908, 637] on select "Choose your business size 1 to 19 20 to 199 200+" at bounding box center [867, 625] width 289 height 41
select select "200+"
click at [722, 604] on select "Choose your business size 1 to 19 20 to 199 200+" at bounding box center [867, 625] width 289 height 41
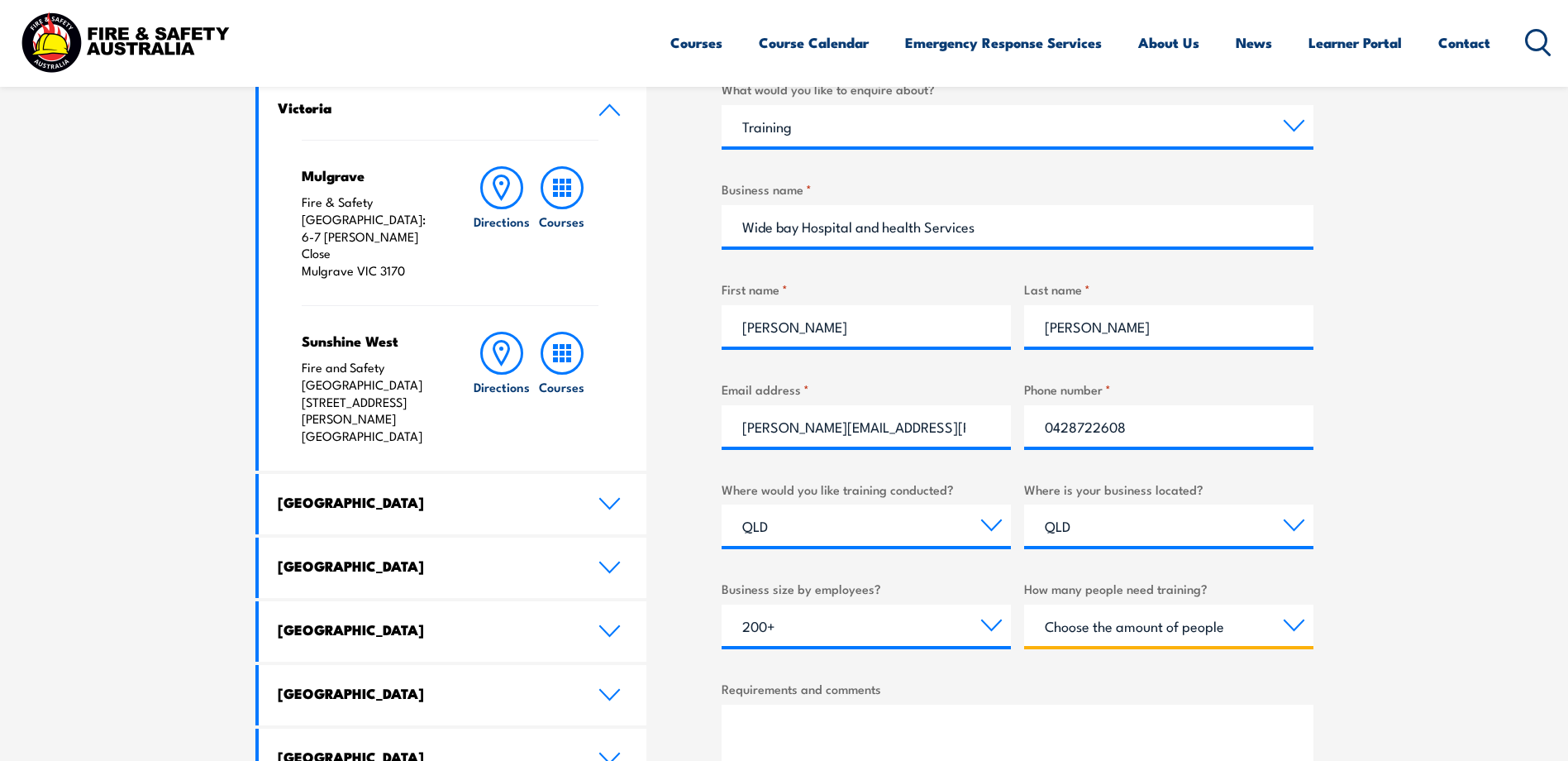
click at [1139, 614] on select "Choose the amount of people 1 to 4 5 to 19 20+" at bounding box center [1169, 625] width 289 height 41
select select "5 to 19"
click at [1024, 604] on select "Choose the amount of people 1 to 4 5 to 19 20+" at bounding box center [1169, 625] width 289 height 41
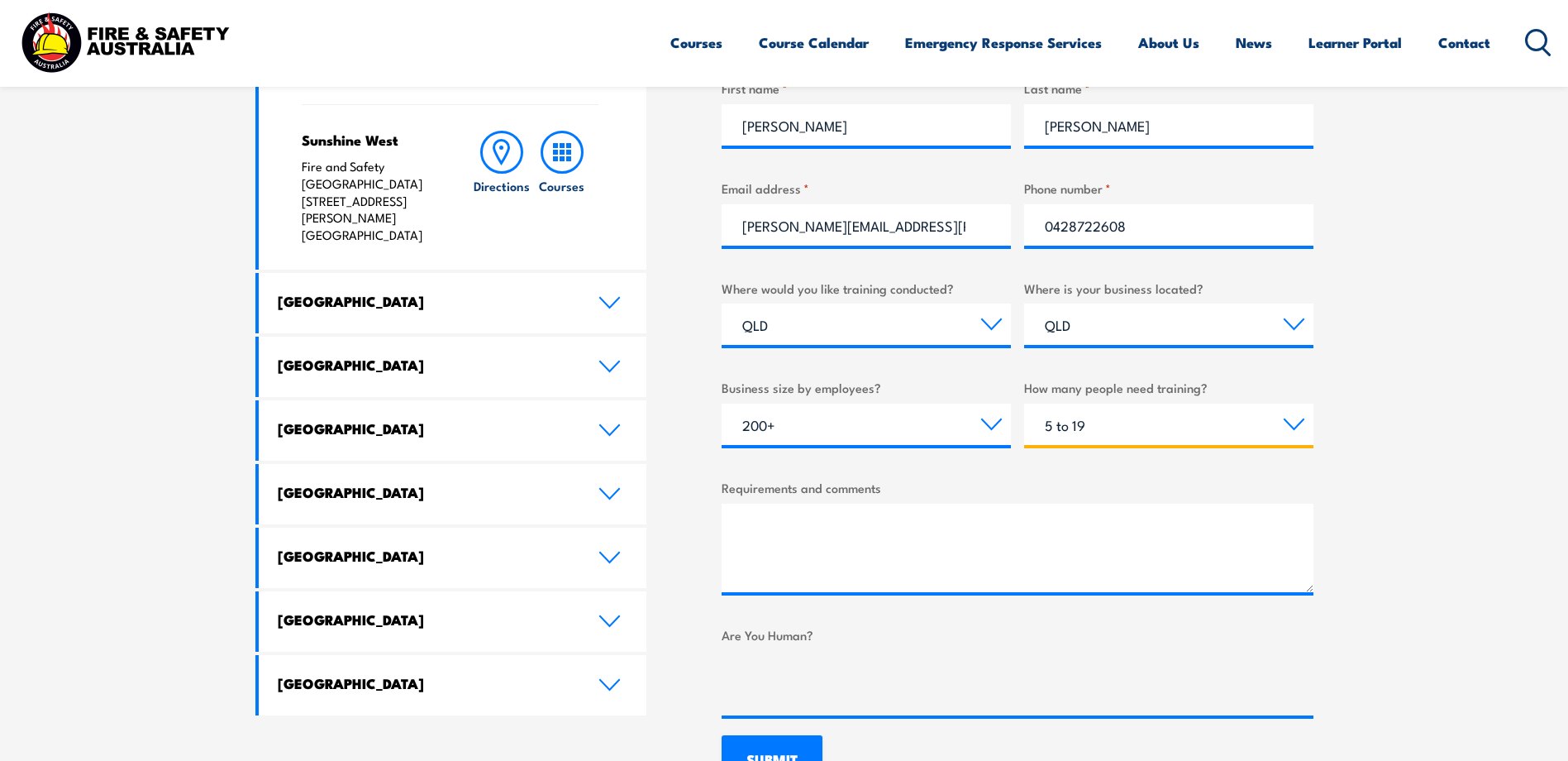
scroll to position [827, 0]
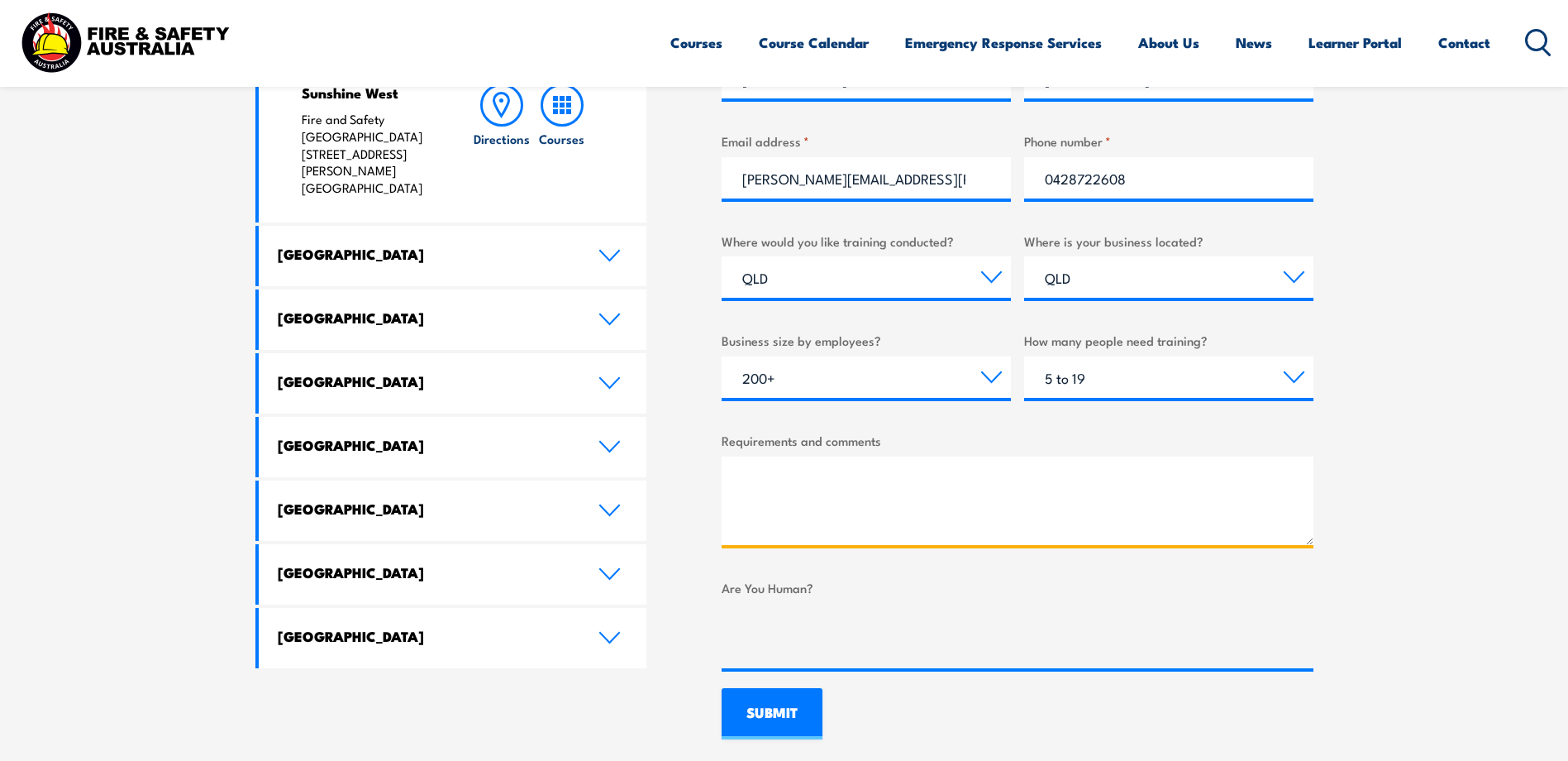
click at [827, 473] on textarea "Requirements and comments" at bounding box center [1018, 501] width 592 height 89
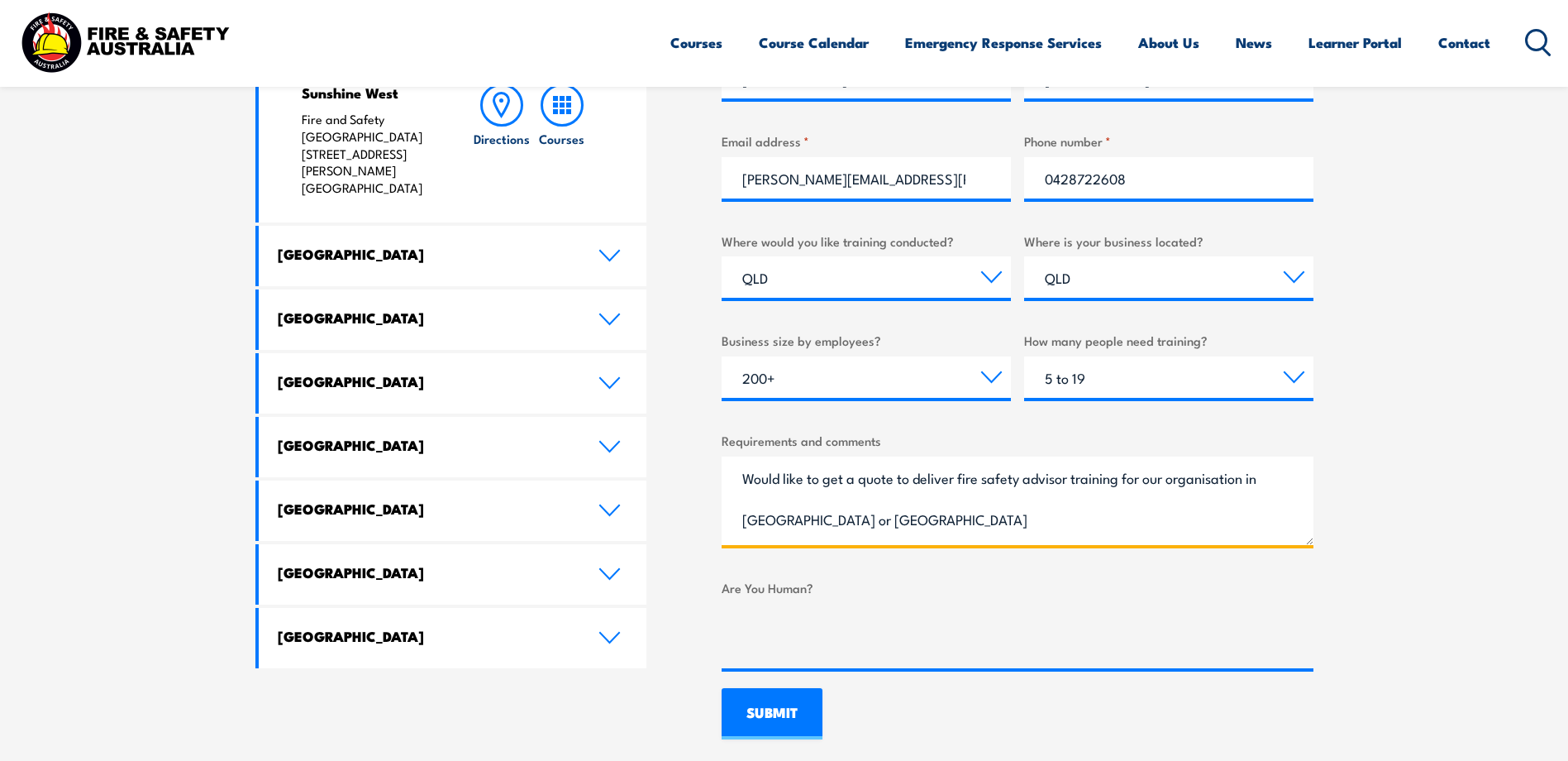
click at [881, 517] on textarea "Would like to get a quote to deliver fire safety advisor training for our organ…" at bounding box center [1018, 501] width 592 height 89
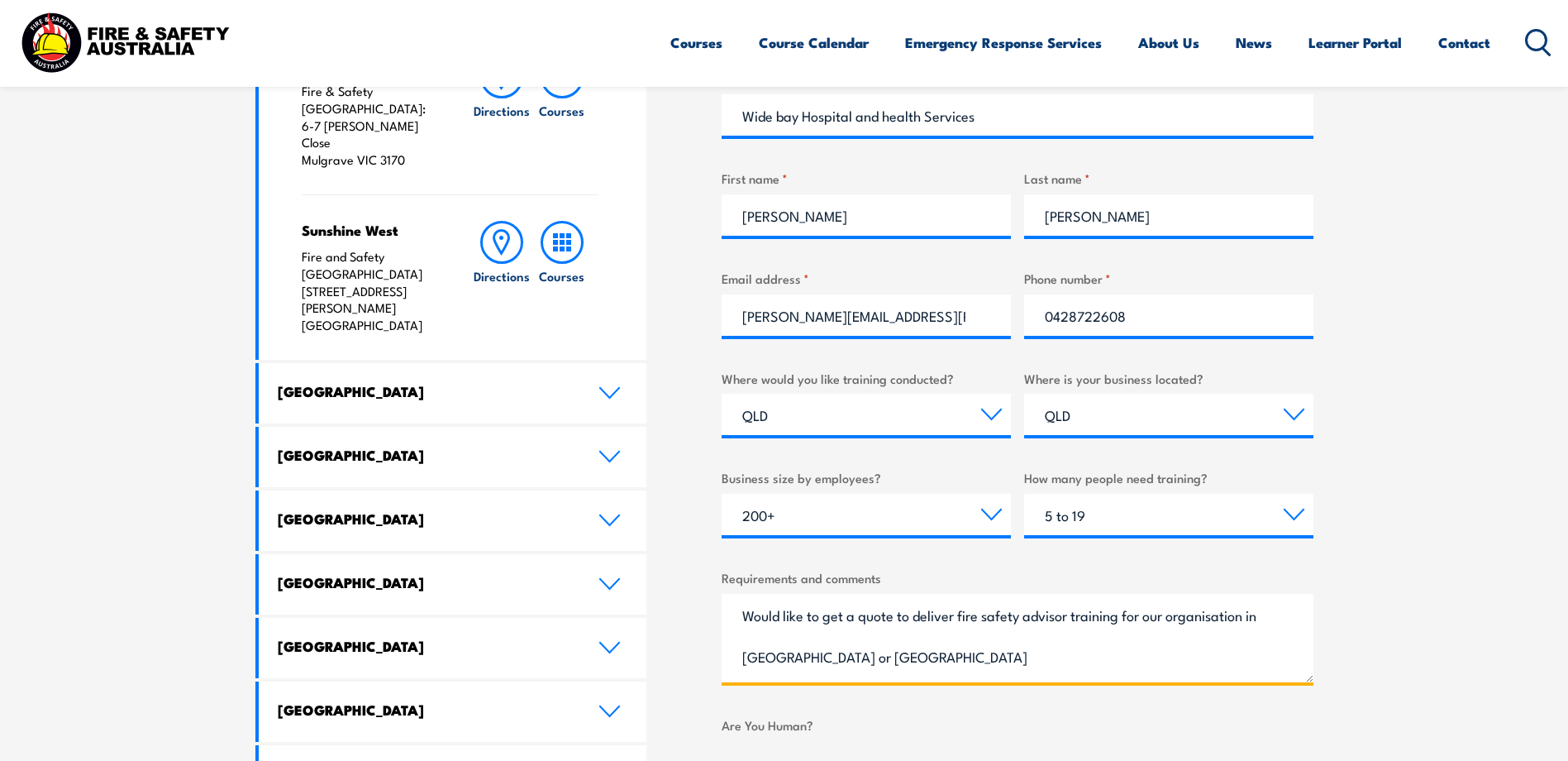
scroll to position [662, 0]
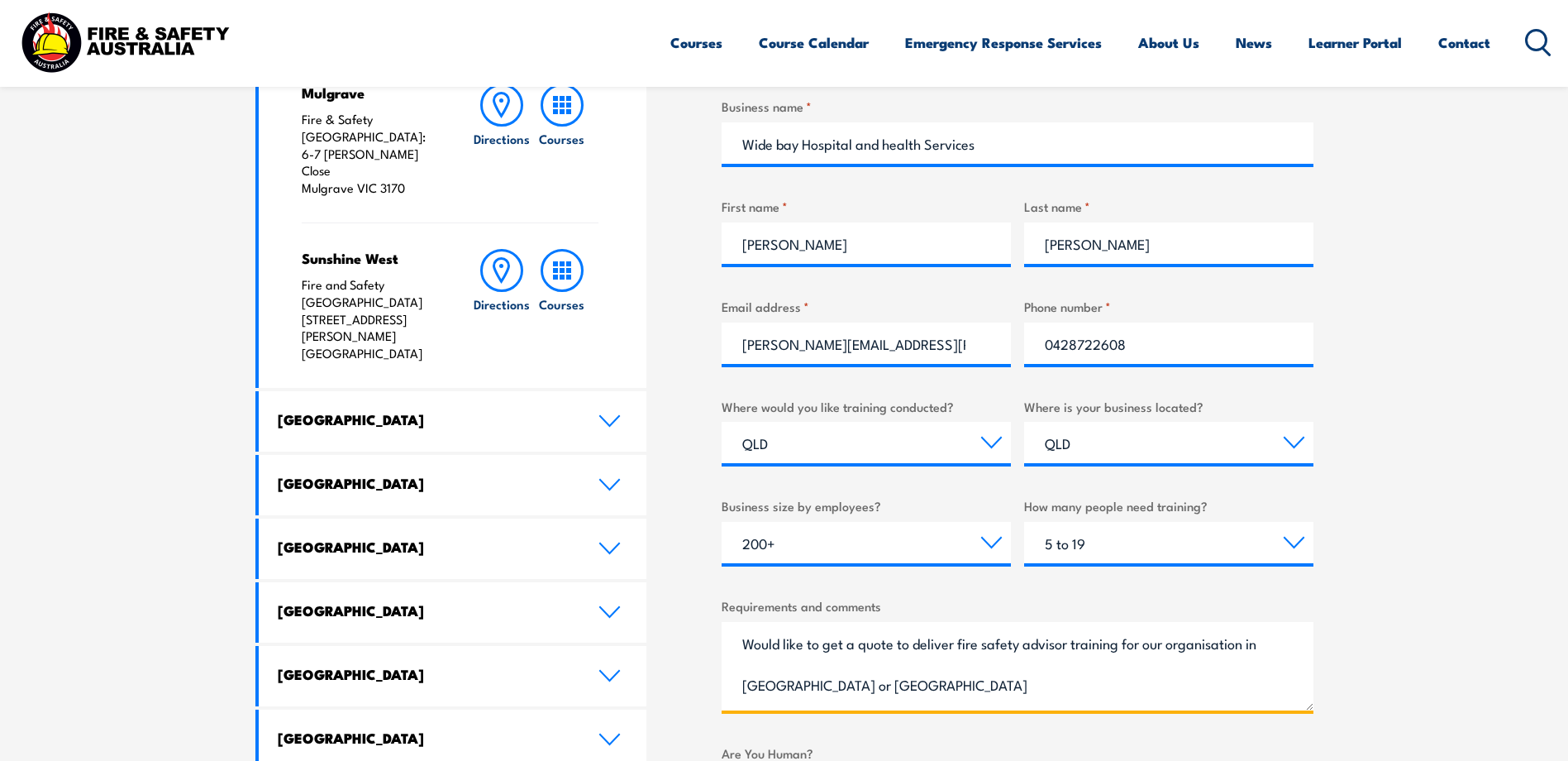
type textarea "Would like to get a quote to deliver fire safety advisor training for our organ…"
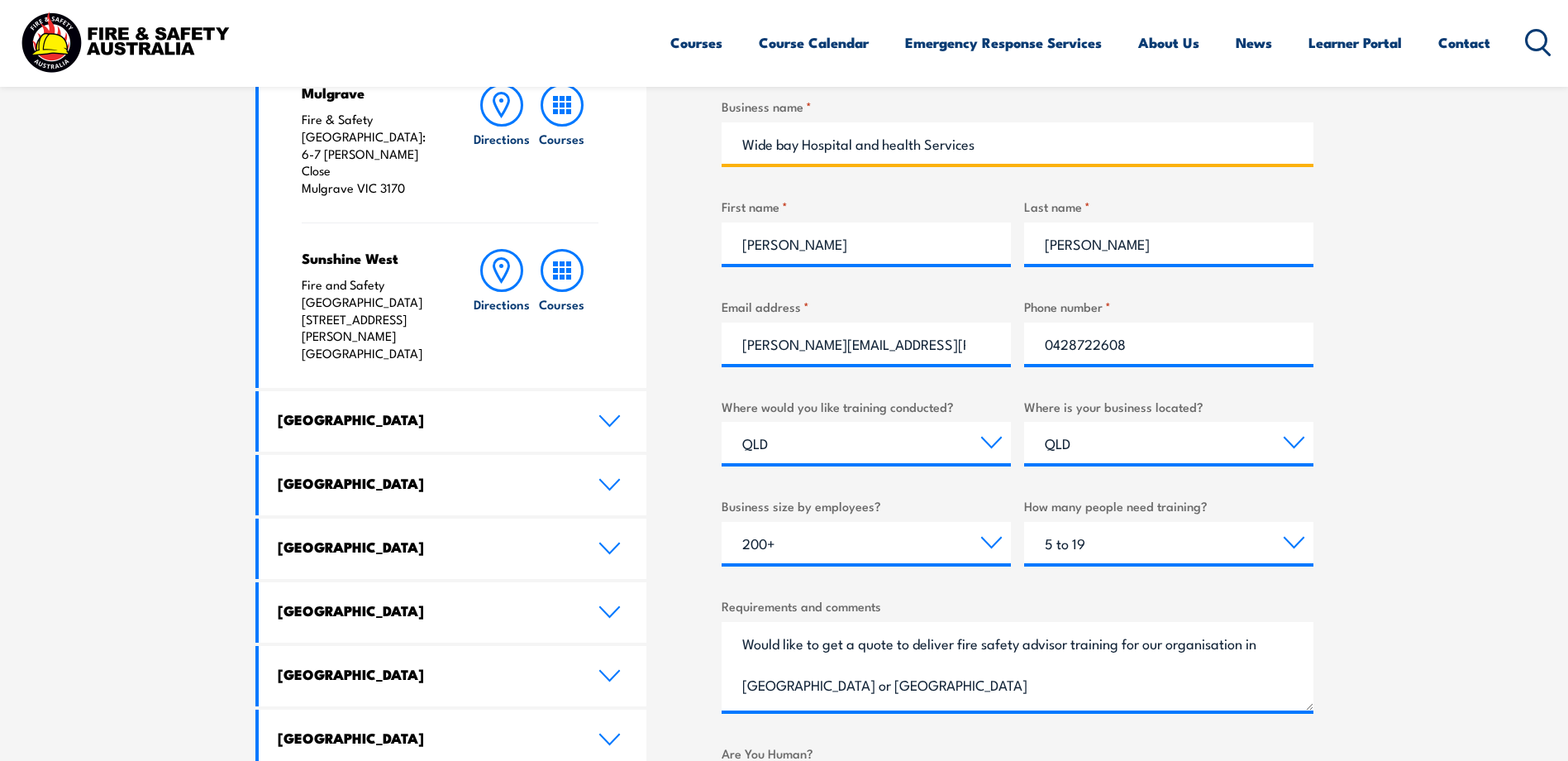
click at [789, 145] on input "Wide bay Hospital and health Services" at bounding box center [1018, 143] width 592 height 41
click at [890, 141] on input "Wide Bay Hospital and health Services" at bounding box center [1018, 143] width 592 height 41
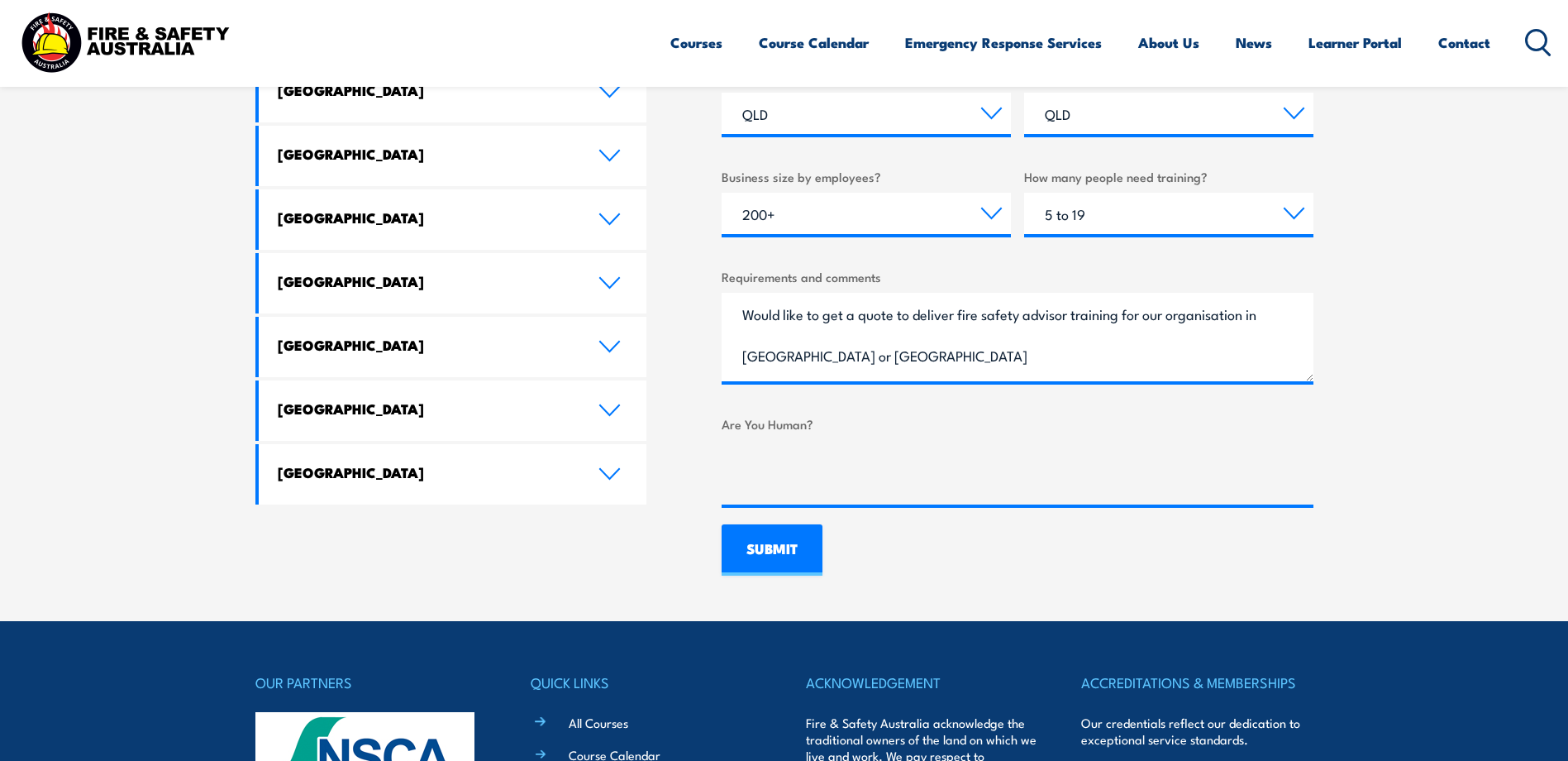
scroll to position [993, 0]
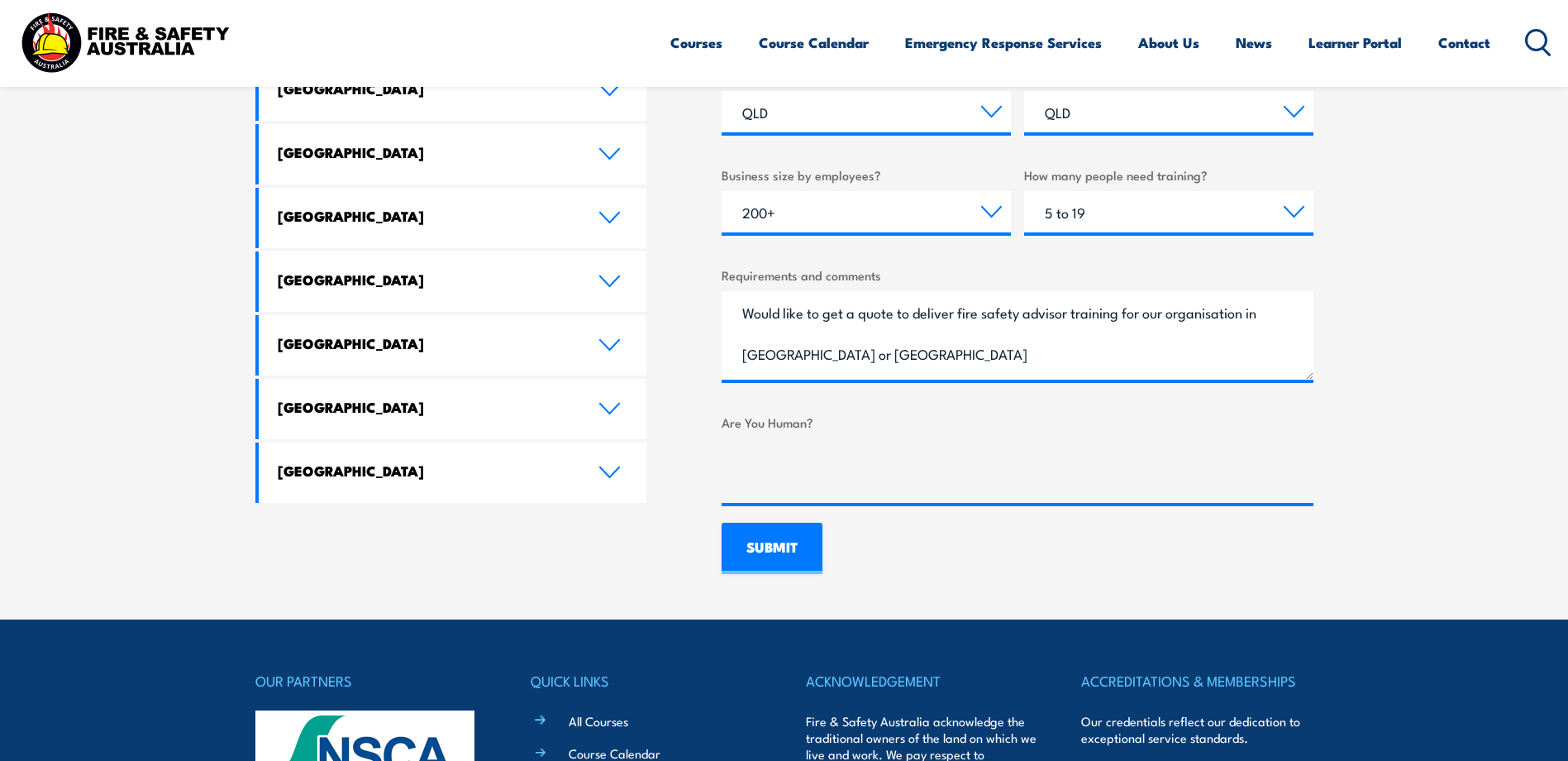
type input "Wide Bay Hospital and Health Services"
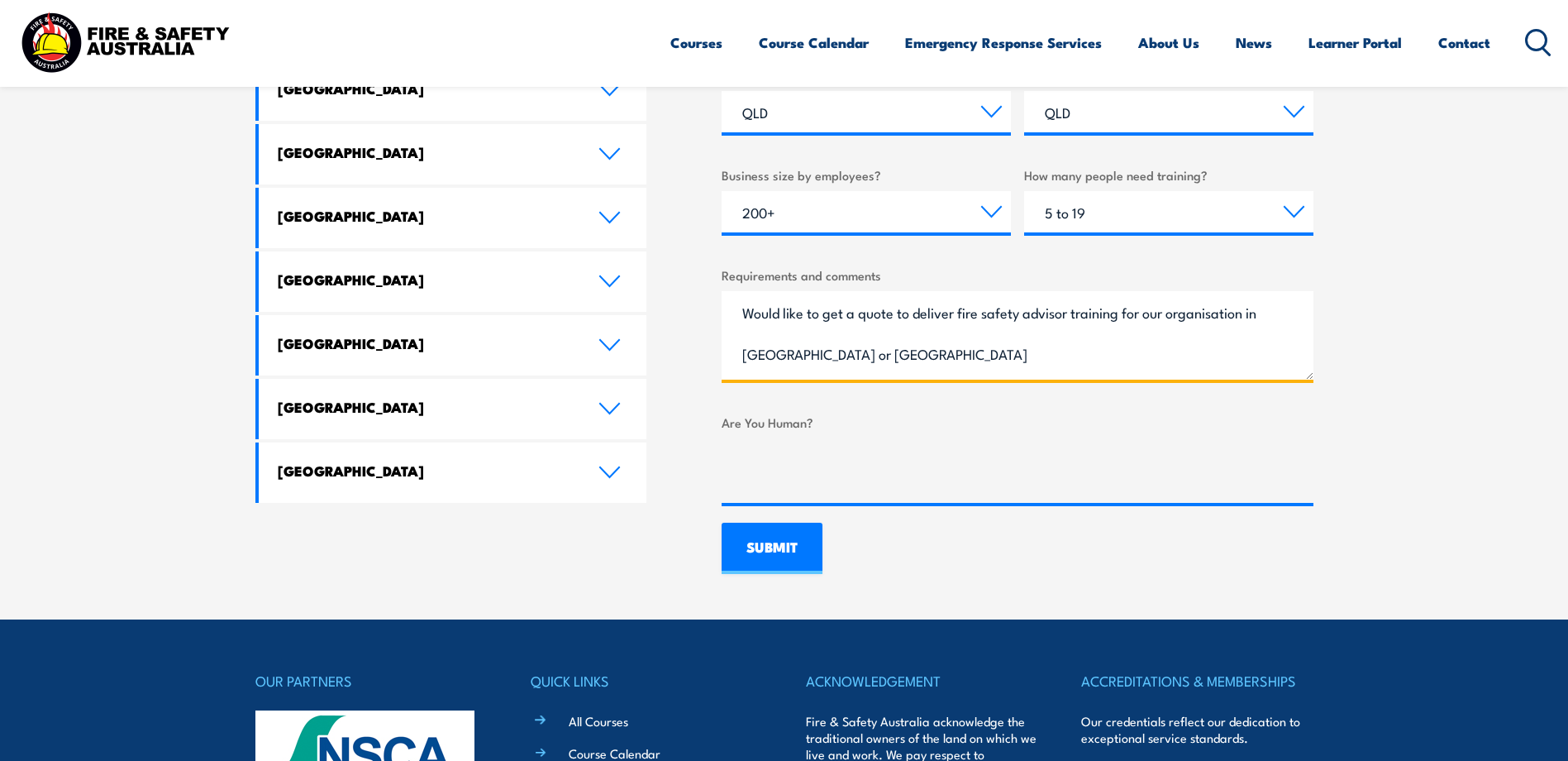
click at [1286, 315] on textarea "Would like to get a quote to deliver fire safety advisor training for our organ…" at bounding box center [1018, 335] width 592 height 89
click at [968, 354] on textarea "Would like to get a quote to deliver fire safety advisor training for our organ…" at bounding box center [1018, 335] width 592 height 89
type textarea "Would like to get a quote to deliver fire safety advisor training for our organ…"
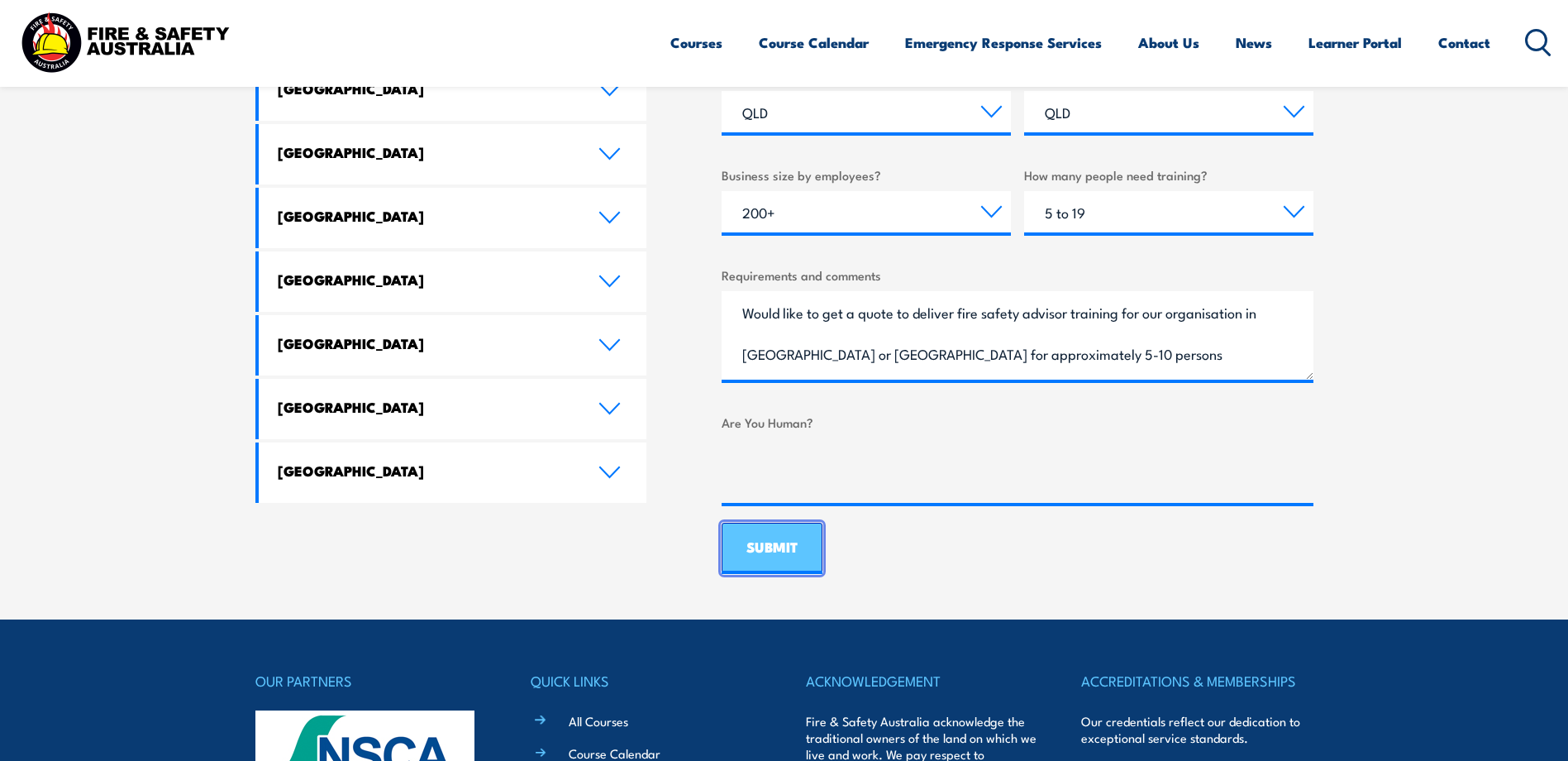
click at [795, 556] on input "SUBMIT" at bounding box center [773, 549] width 101 height 51
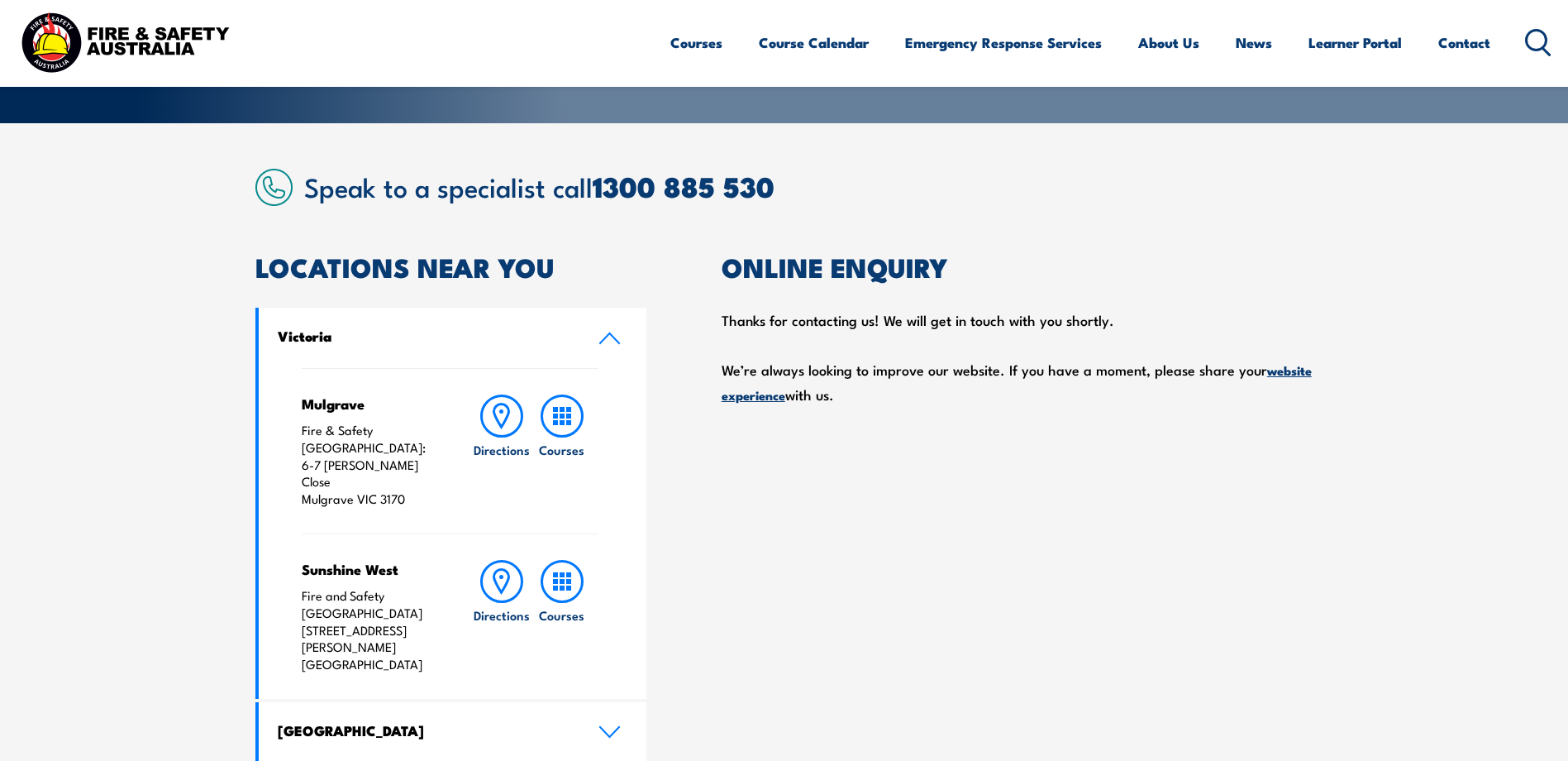
scroll to position [82, 0]
